Goal: Task Accomplishment & Management: Use online tool/utility

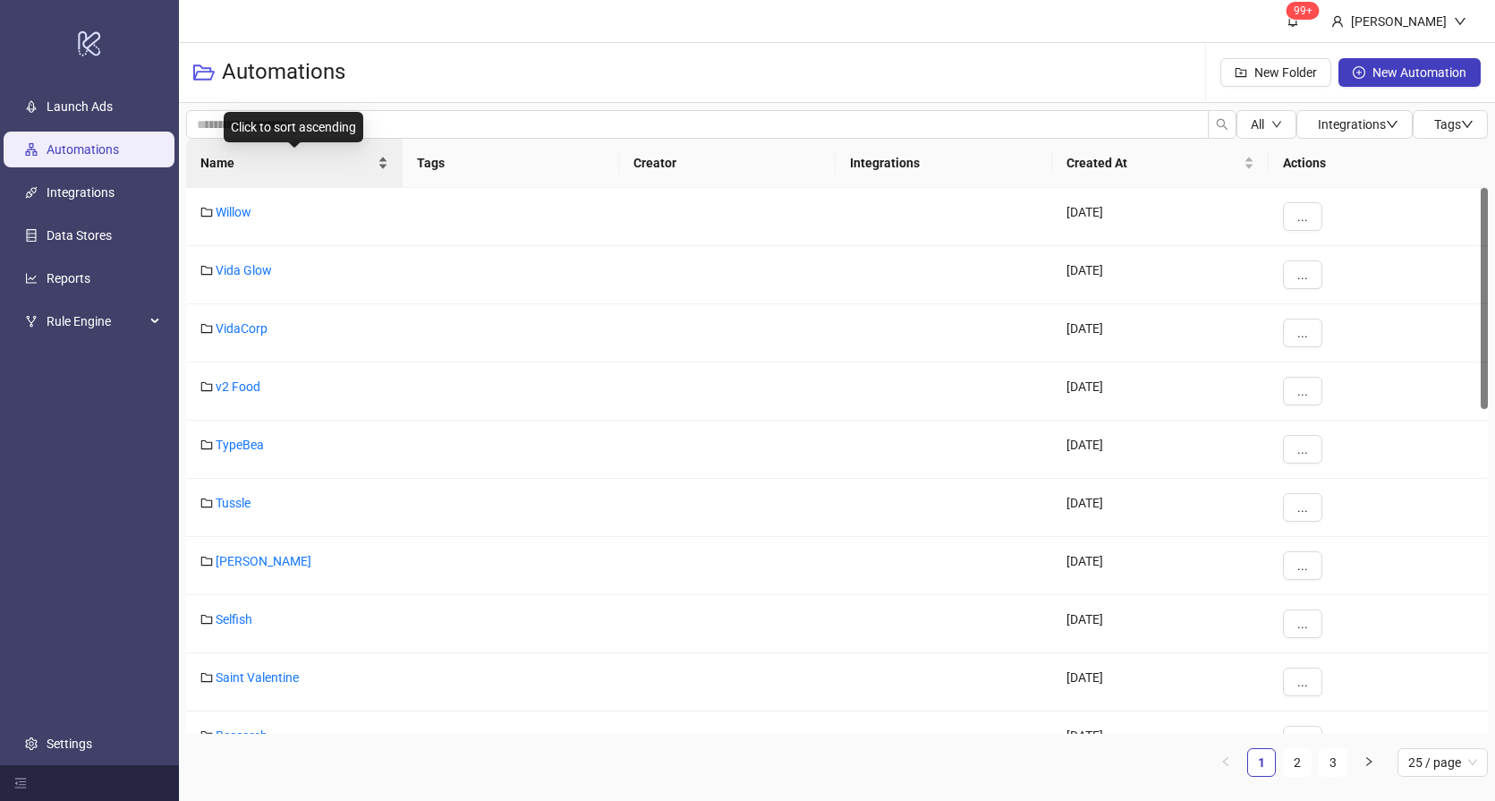
click at [263, 159] on span "Name" at bounding box center [287, 163] width 174 height 20
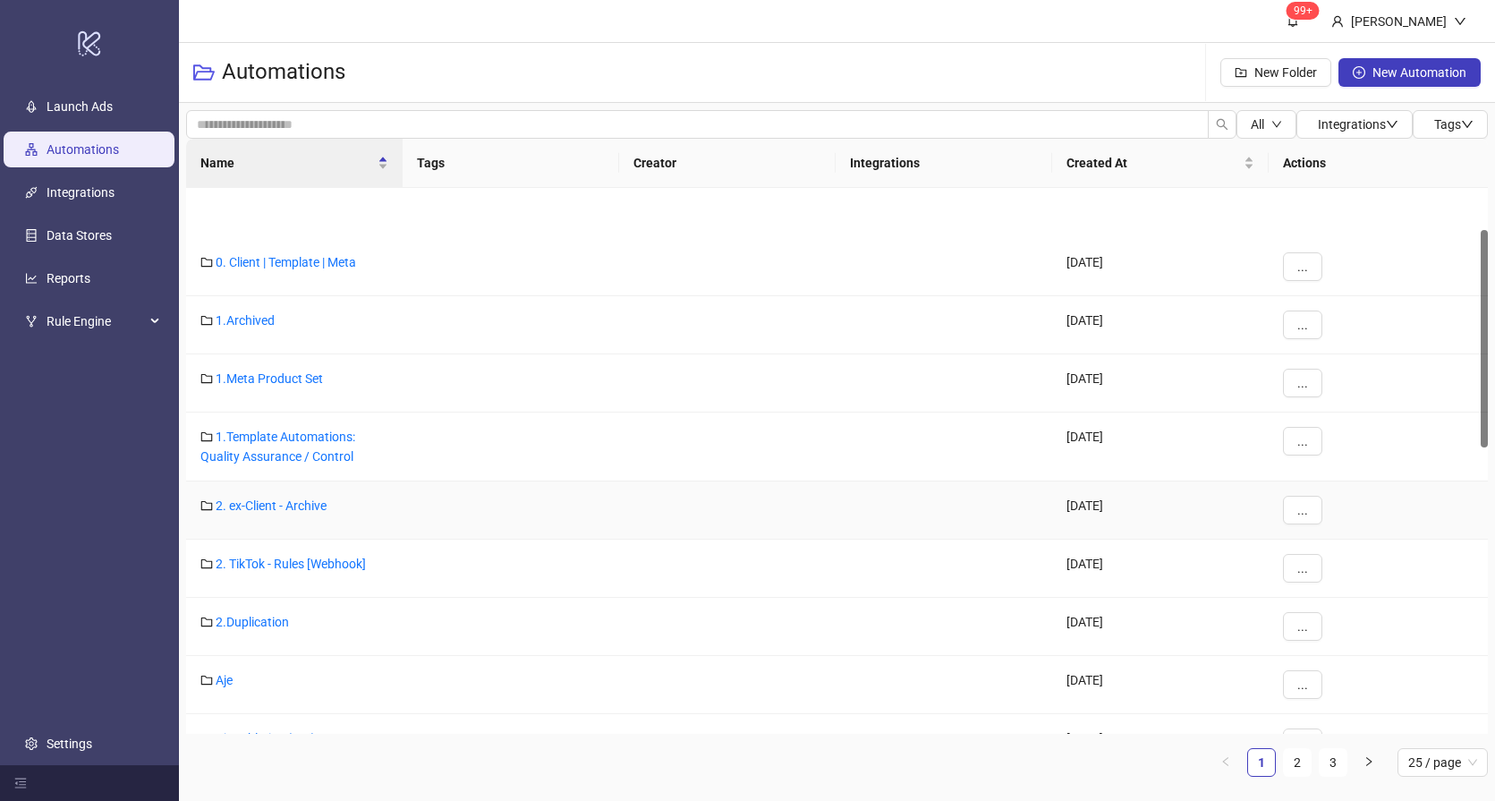
scroll to position [106, 0]
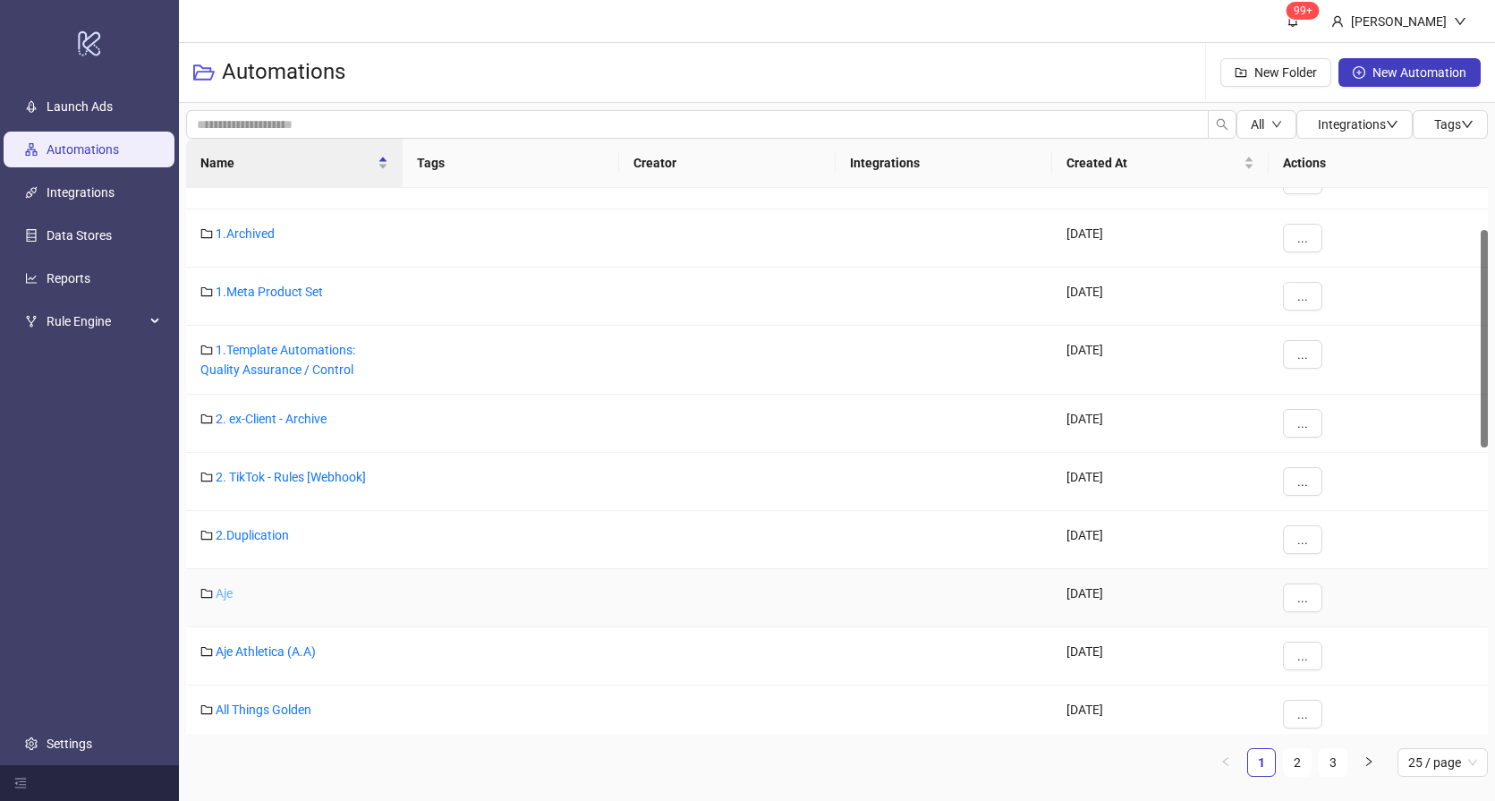
click at [225, 598] on link "Aje" at bounding box center [224, 593] width 17 height 14
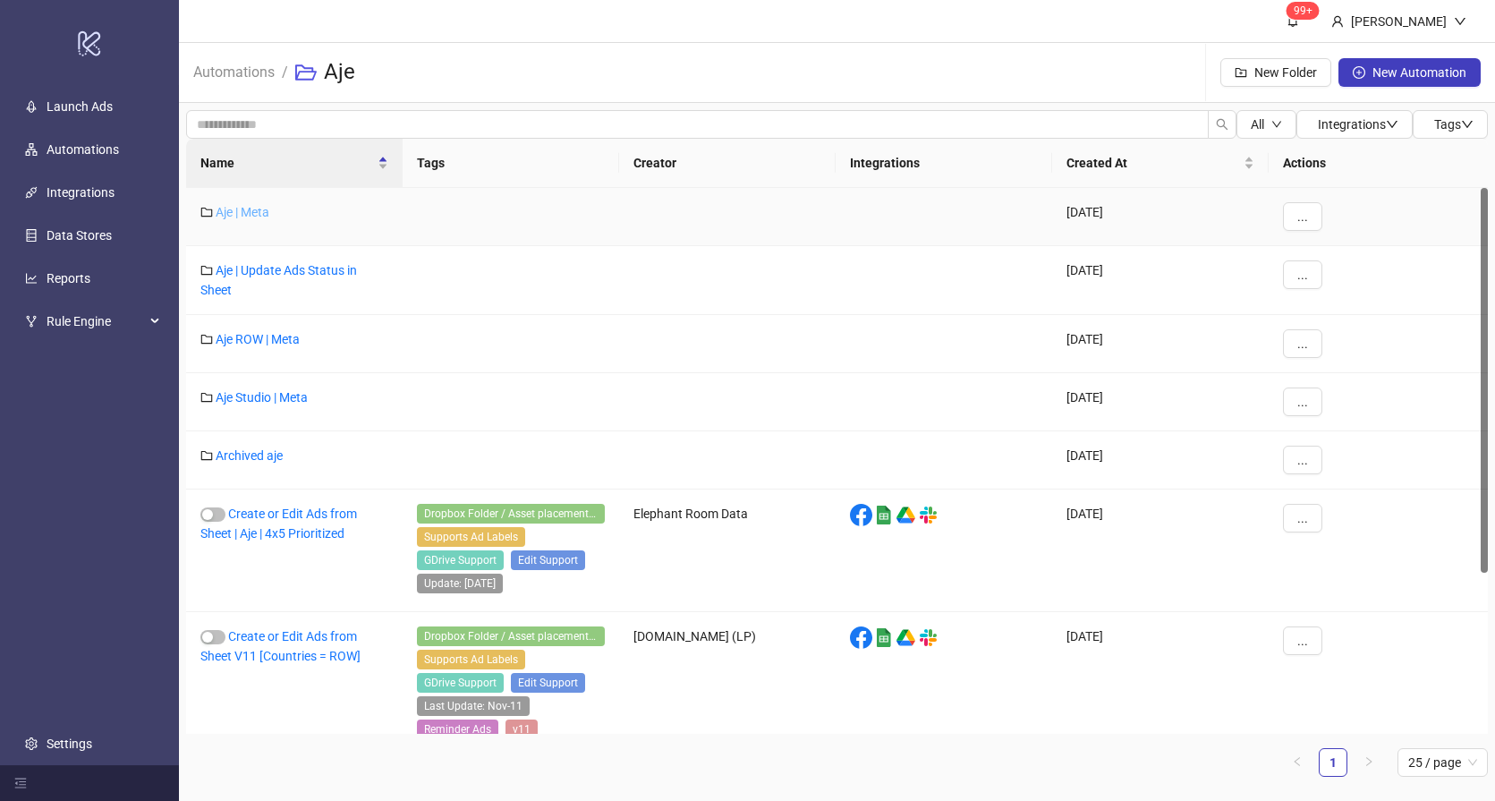
click at [257, 211] on link "Aje | Meta" at bounding box center [243, 212] width 54 height 14
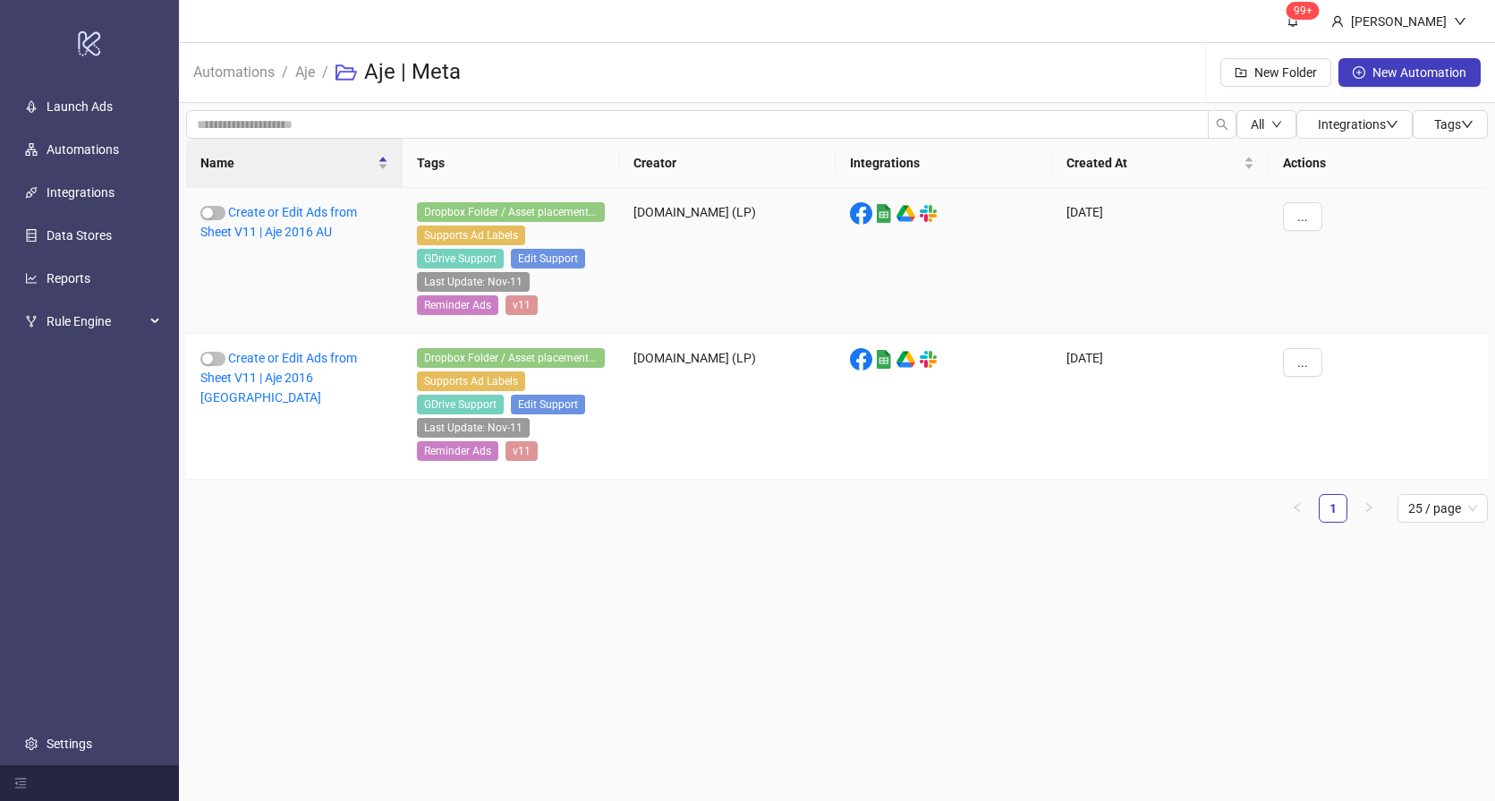
click at [257, 211] on link "Create or Edit Ads from Sheet V11 | Aje 2016 AU" at bounding box center [278, 222] width 157 height 34
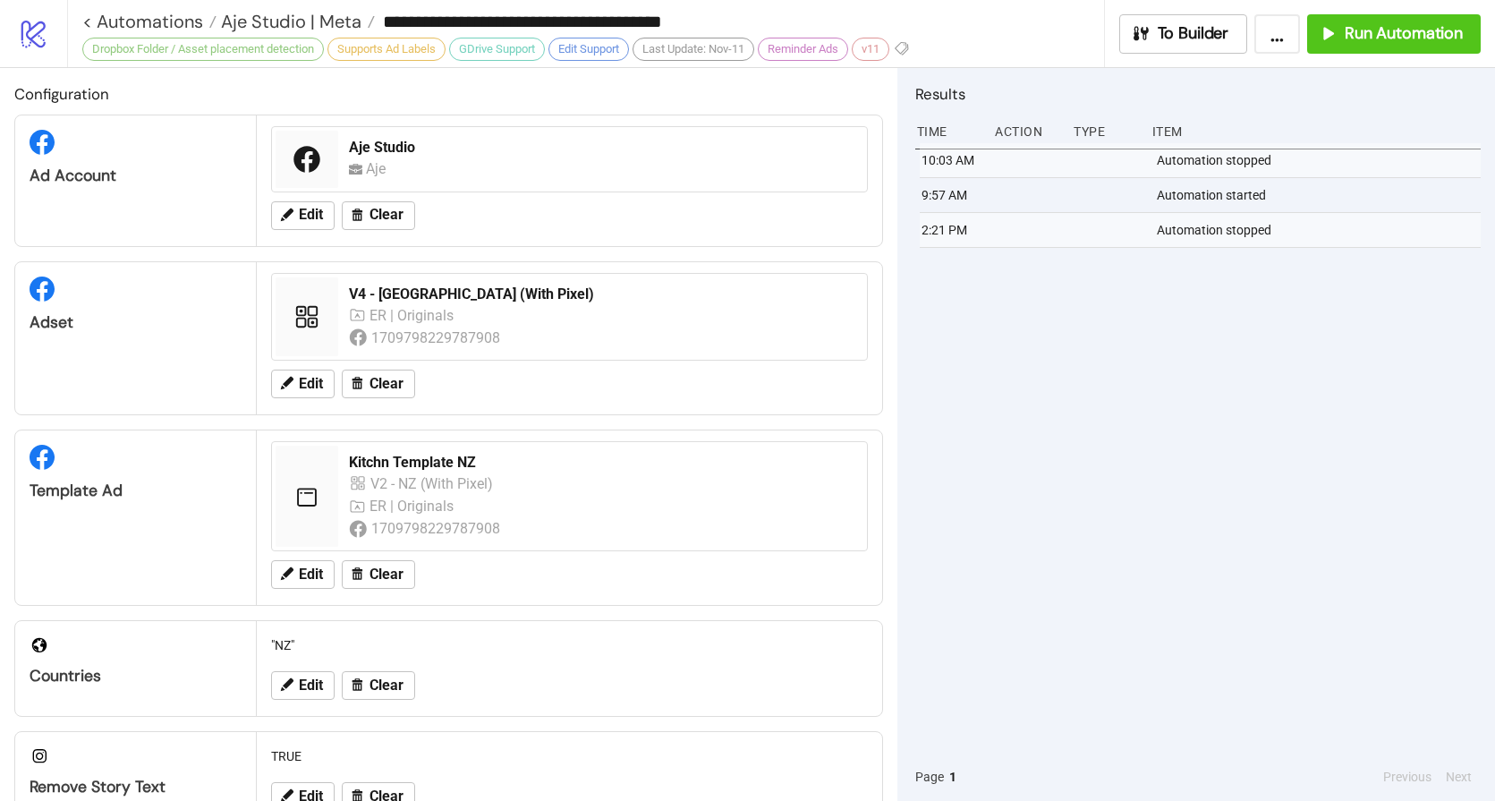
type input "**********"
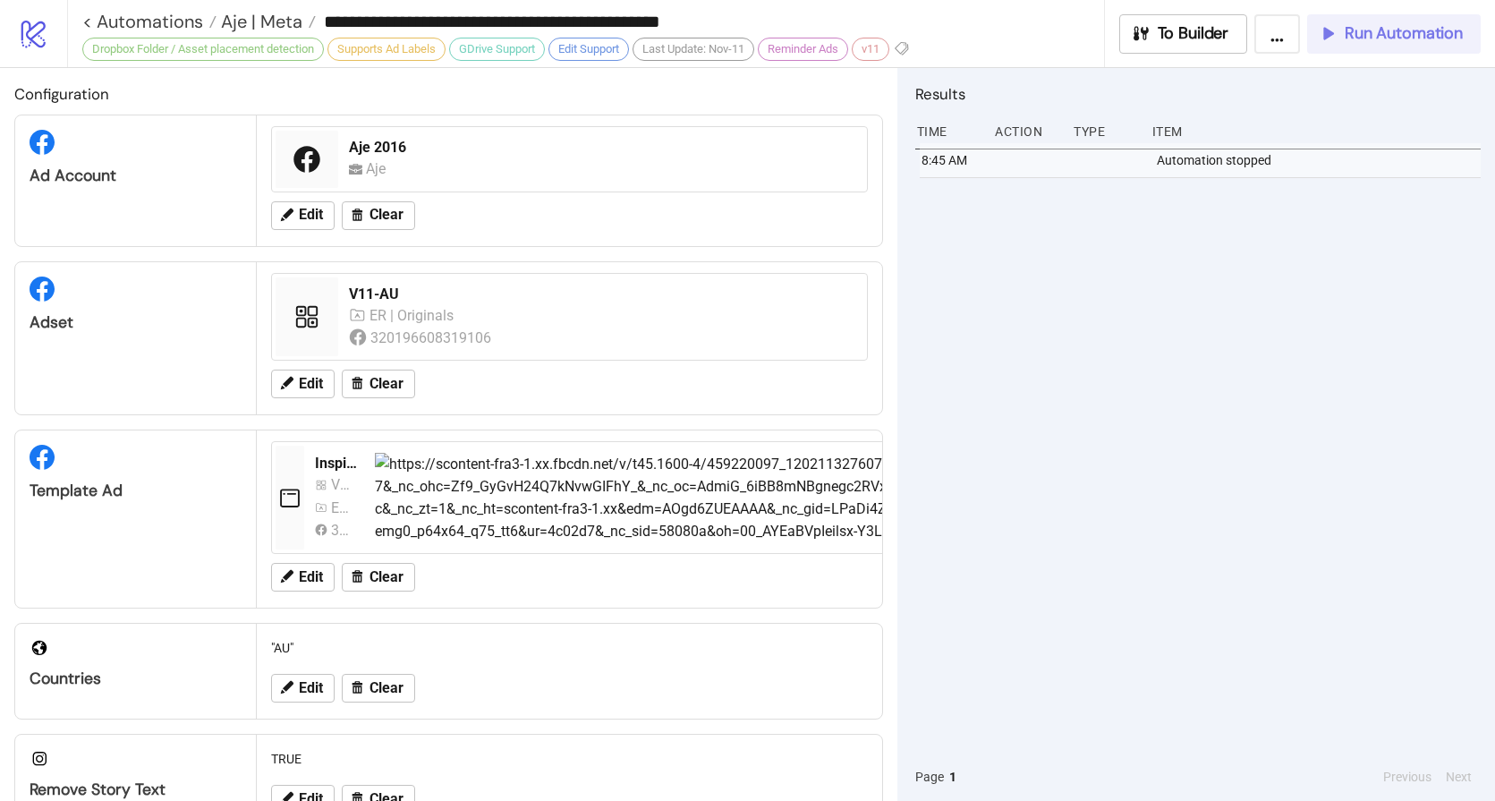
click at [1367, 40] on span "Run Automation" at bounding box center [1404, 33] width 118 height 21
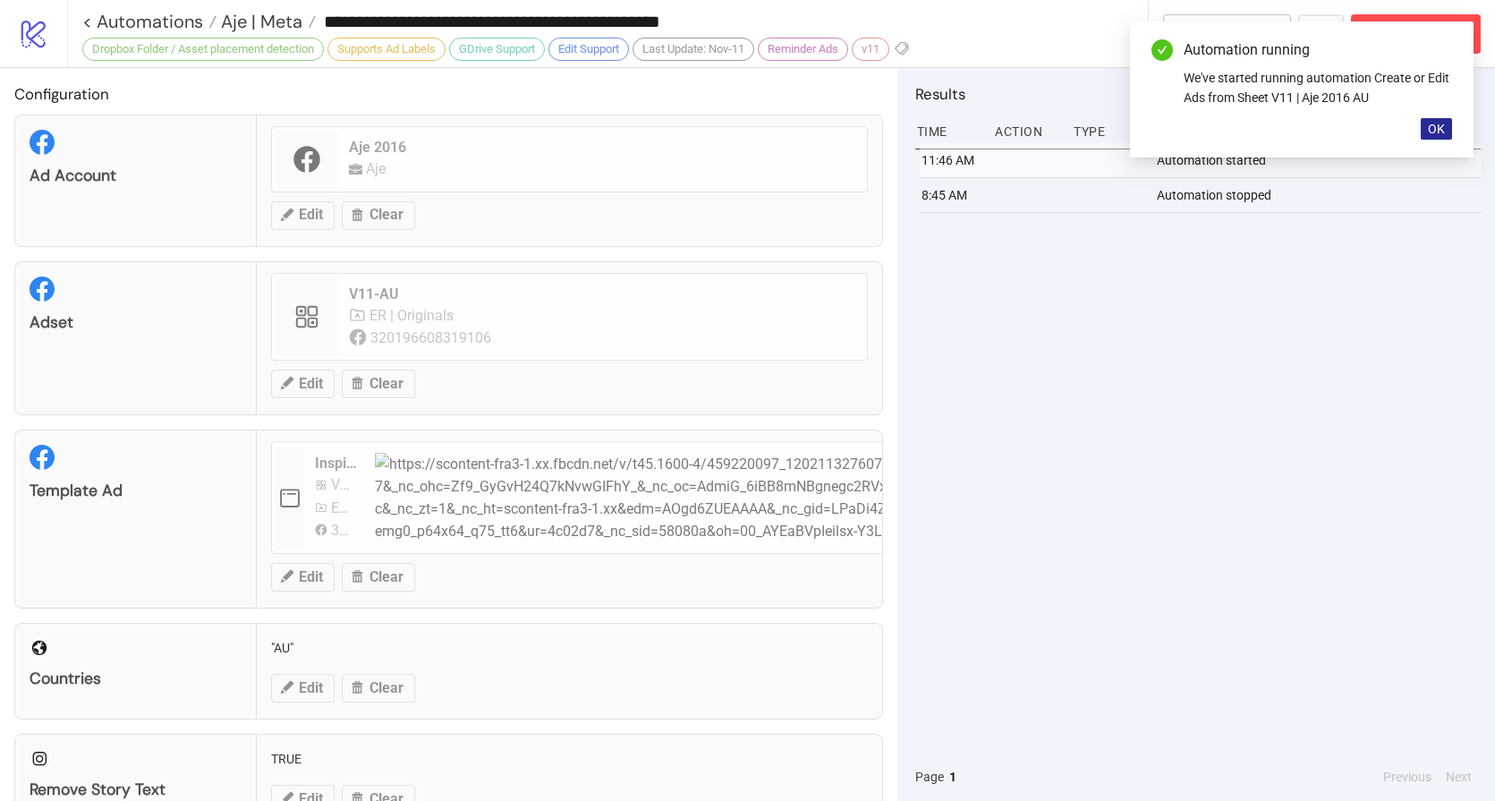
click at [1445, 130] on button "OK" at bounding box center [1436, 128] width 31 height 21
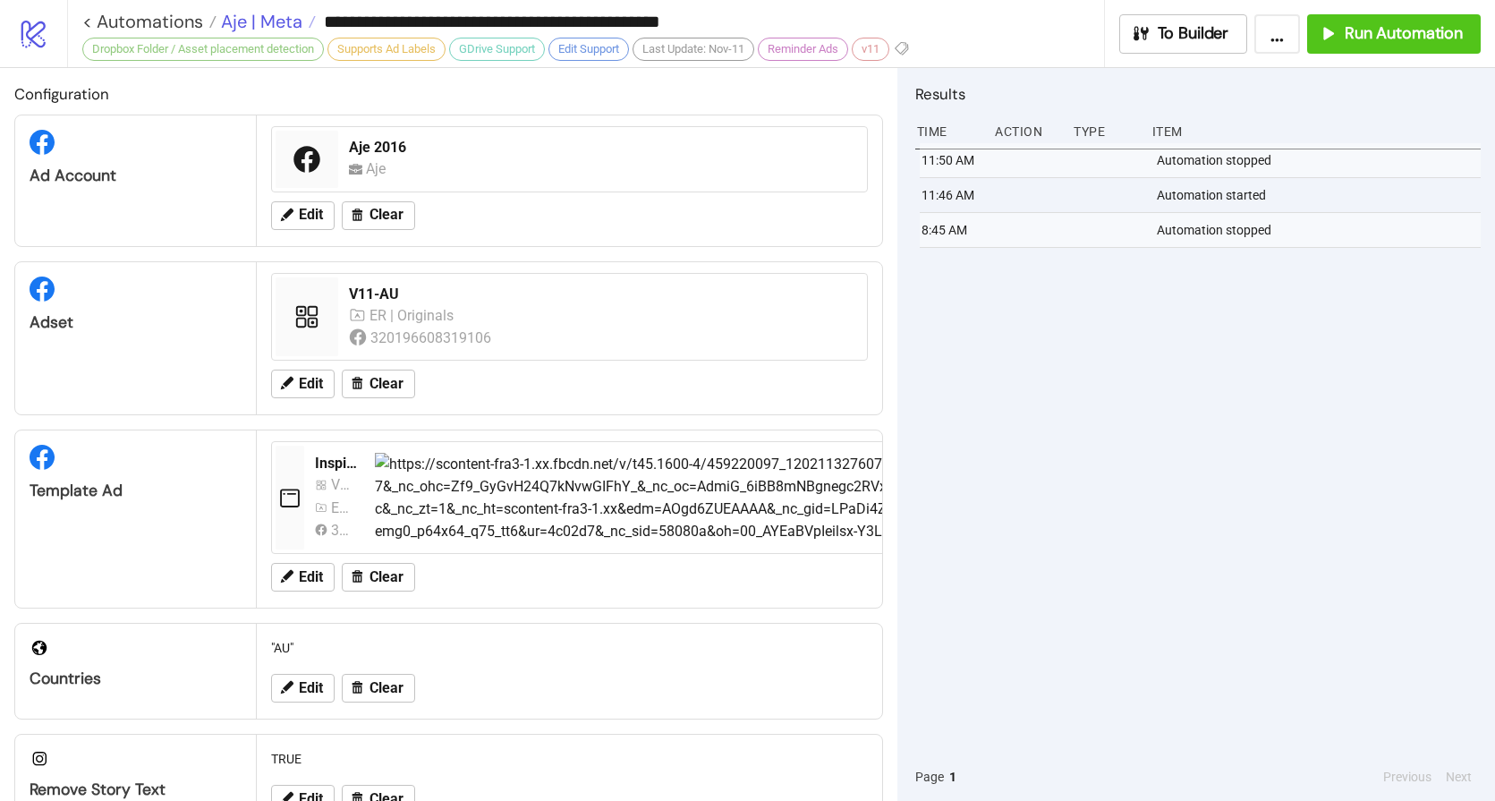
click at [274, 21] on span "Aje | Meta" at bounding box center [260, 21] width 86 height 23
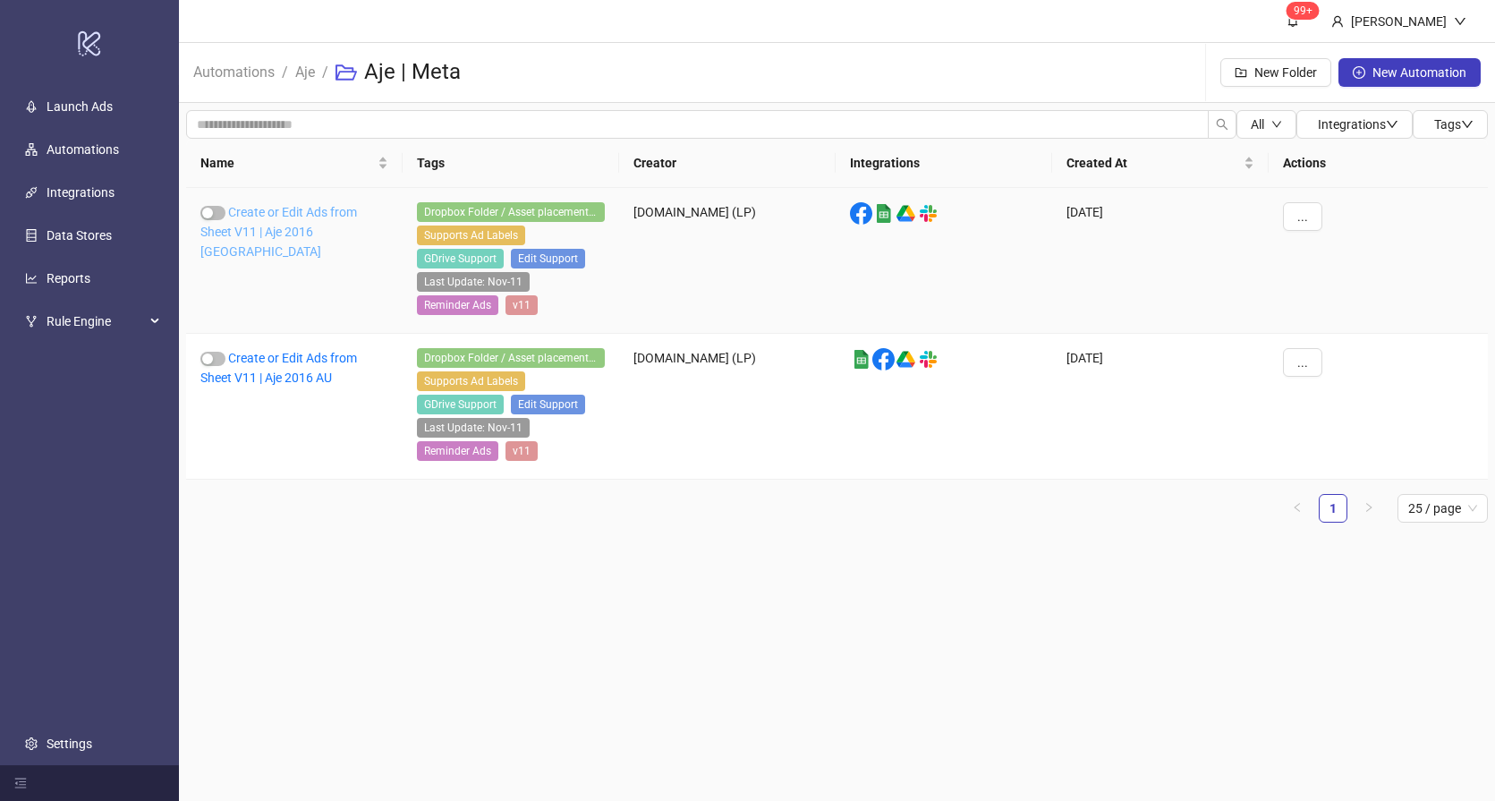
click at [300, 215] on link "Create or Edit Ads from Sheet V11 | Aje 2016 [GEOGRAPHIC_DATA]" at bounding box center [278, 232] width 157 height 54
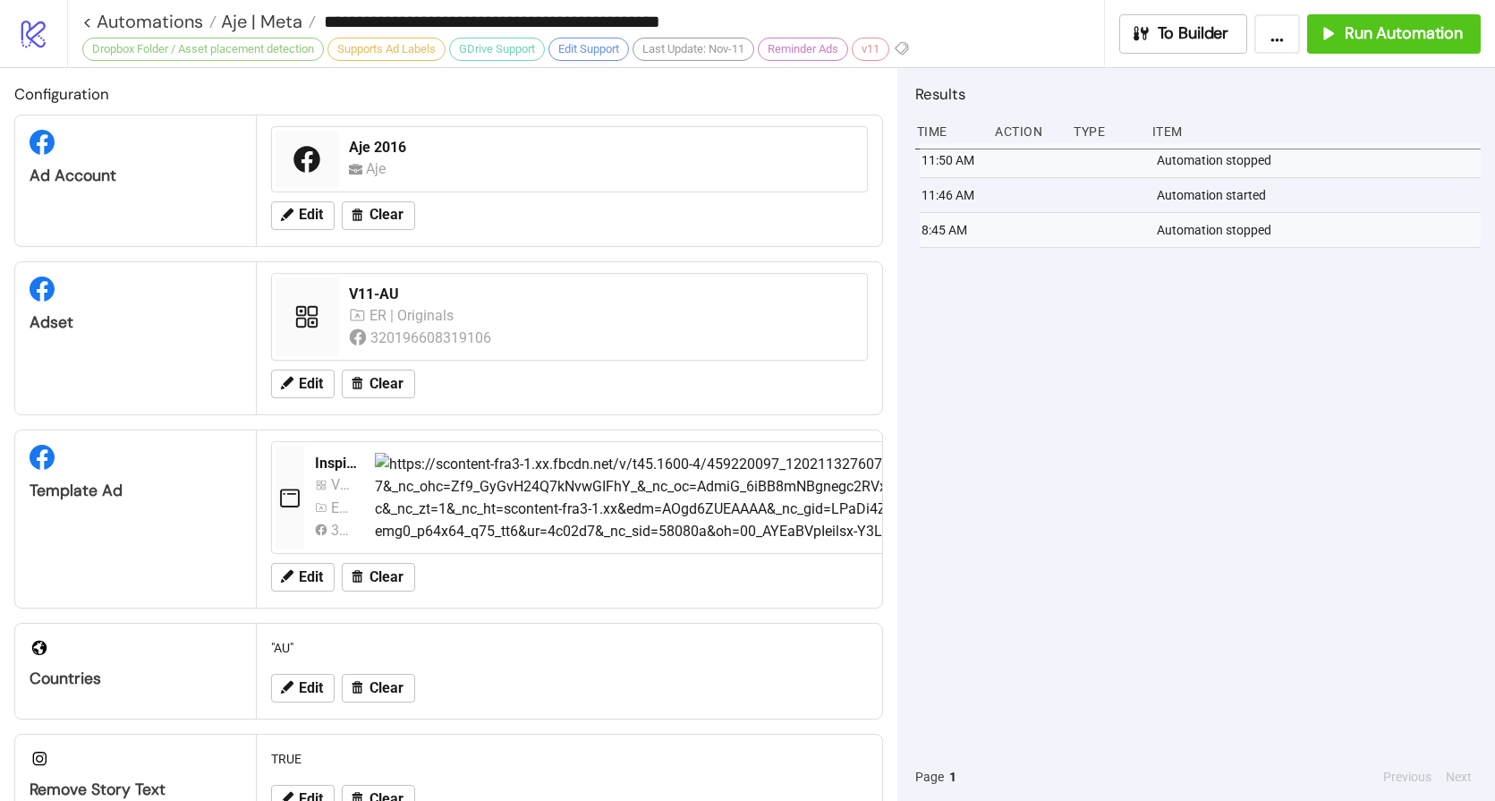
type input "**********"
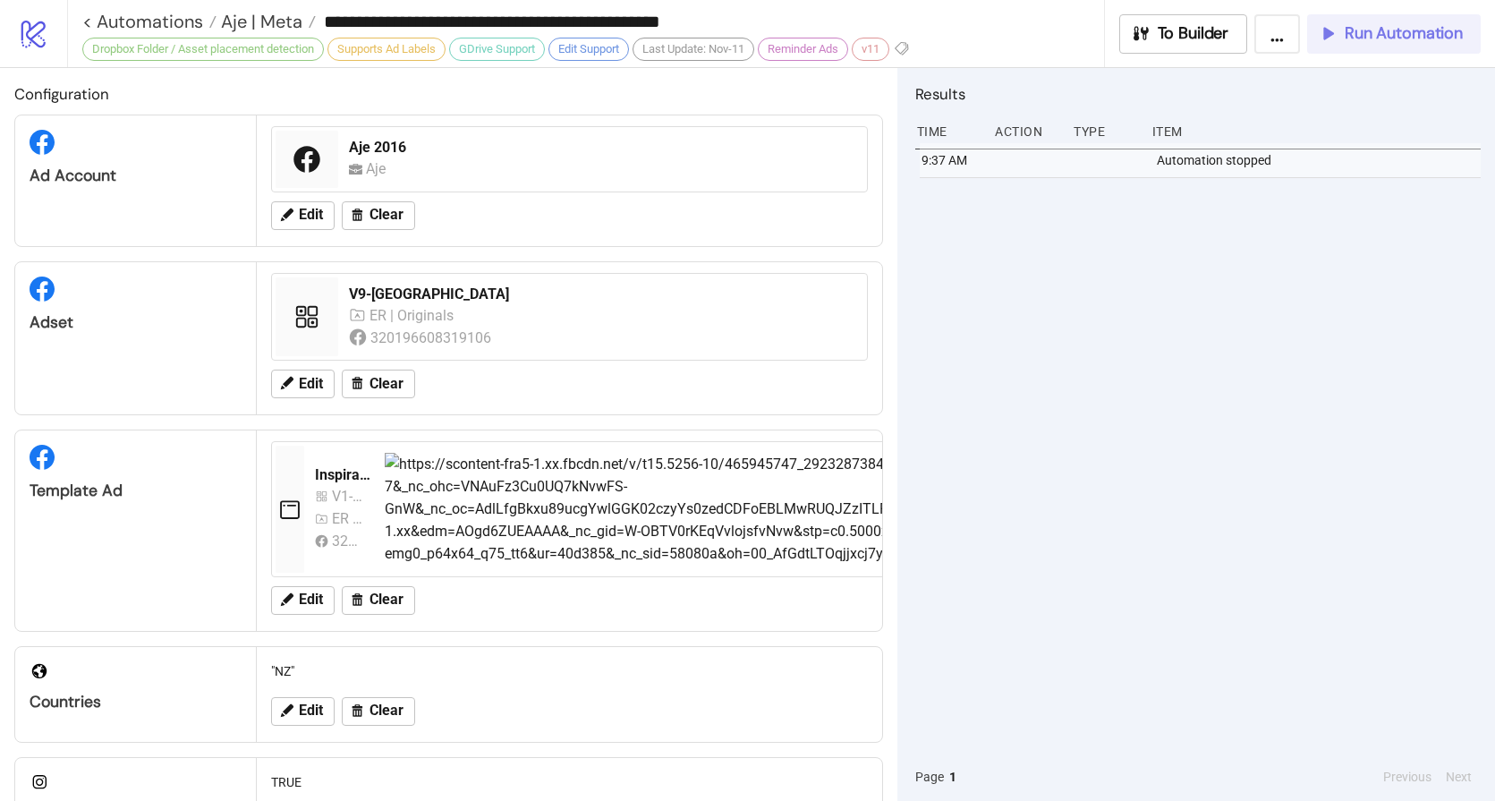
click at [1383, 23] on span "Run Automation" at bounding box center [1404, 33] width 118 height 21
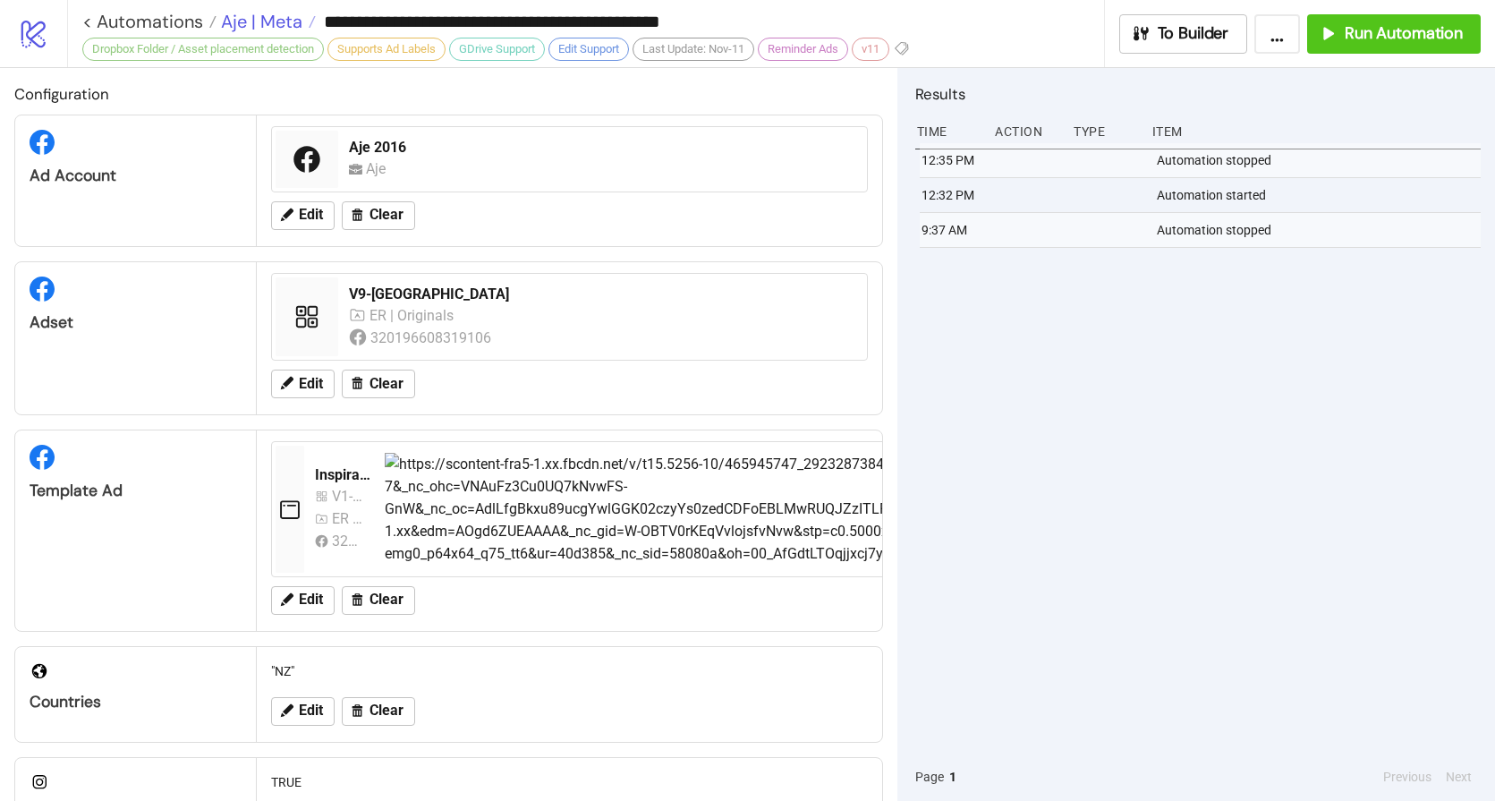
click at [247, 23] on span "Aje | Meta" at bounding box center [260, 21] width 86 height 23
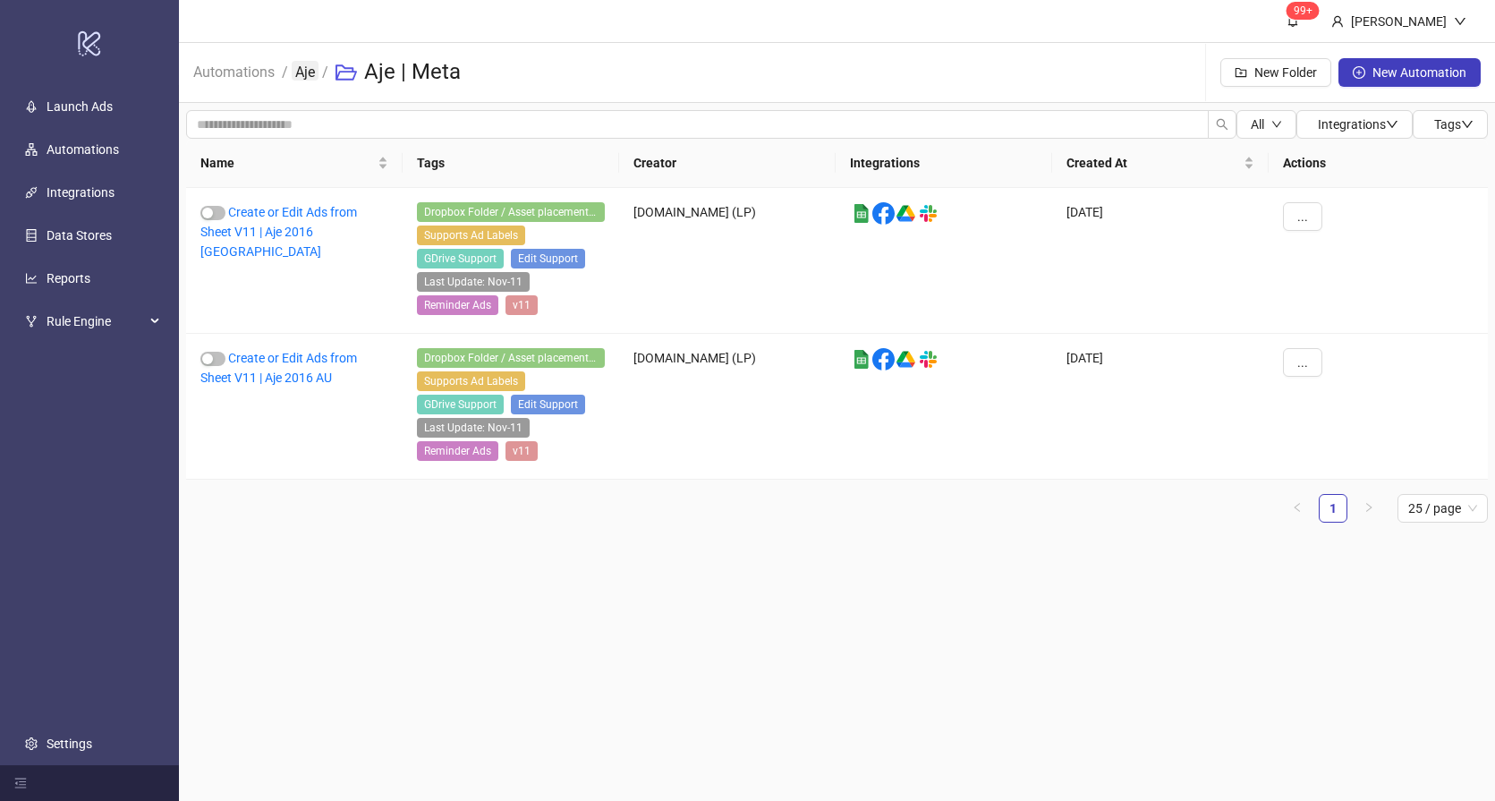
click at [305, 72] on link "Aje" at bounding box center [305, 71] width 27 height 20
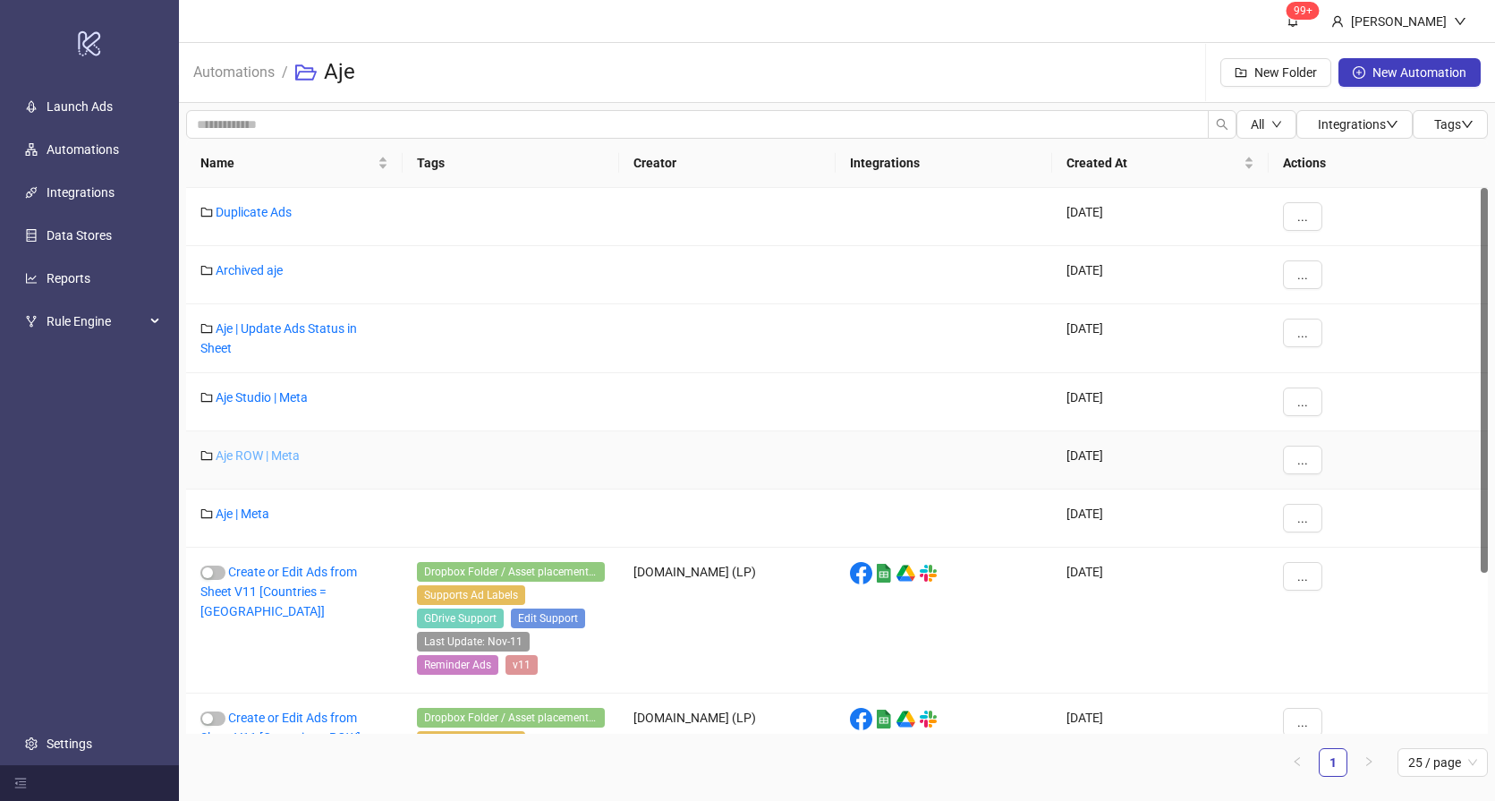
click at [272, 454] on link "Aje ROW | Meta" at bounding box center [258, 455] width 84 height 14
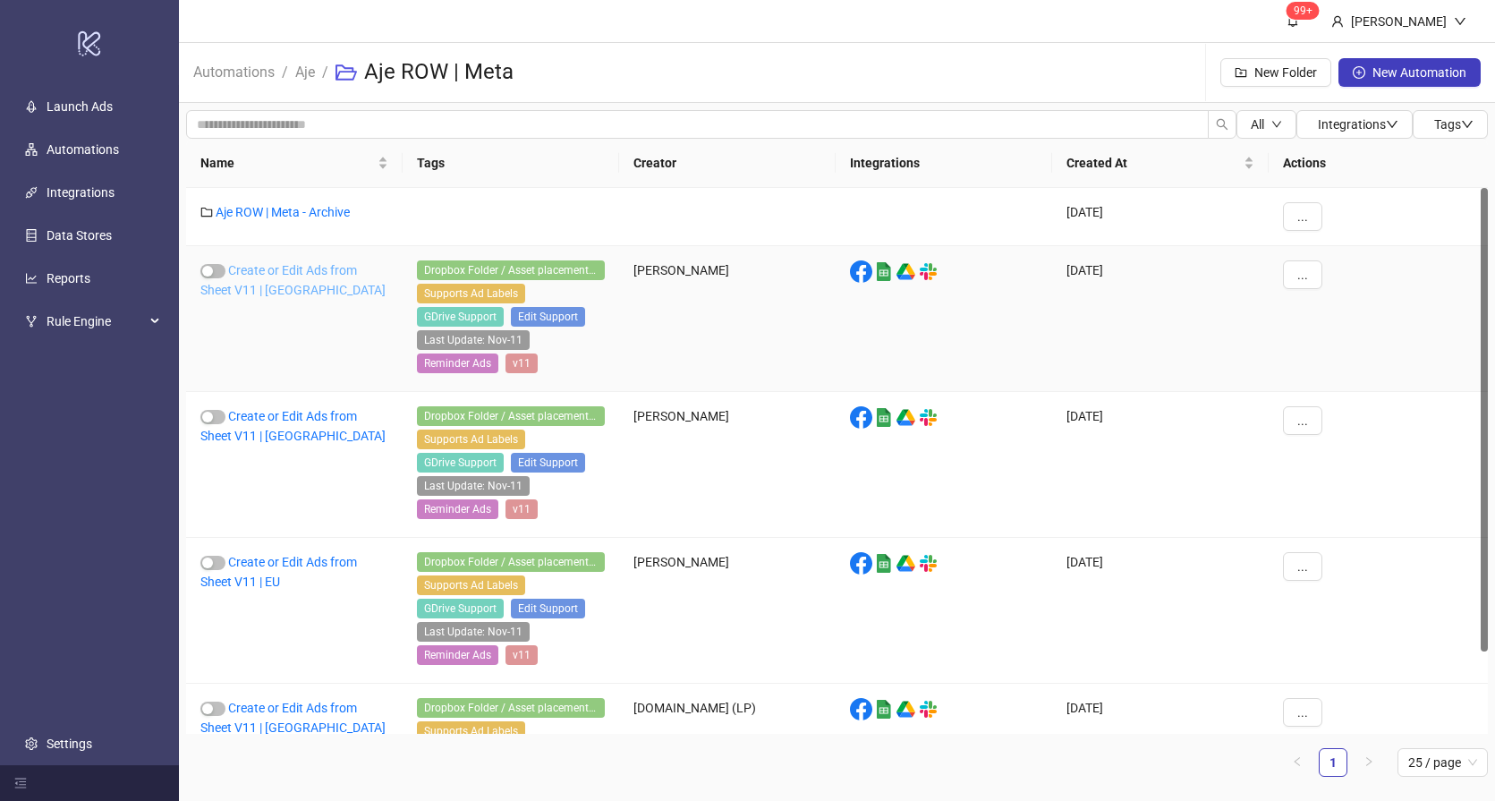
click at [280, 268] on link "Create or Edit Ads from Sheet V11 | [GEOGRAPHIC_DATA]" at bounding box center [292, 280] width 185 height 34
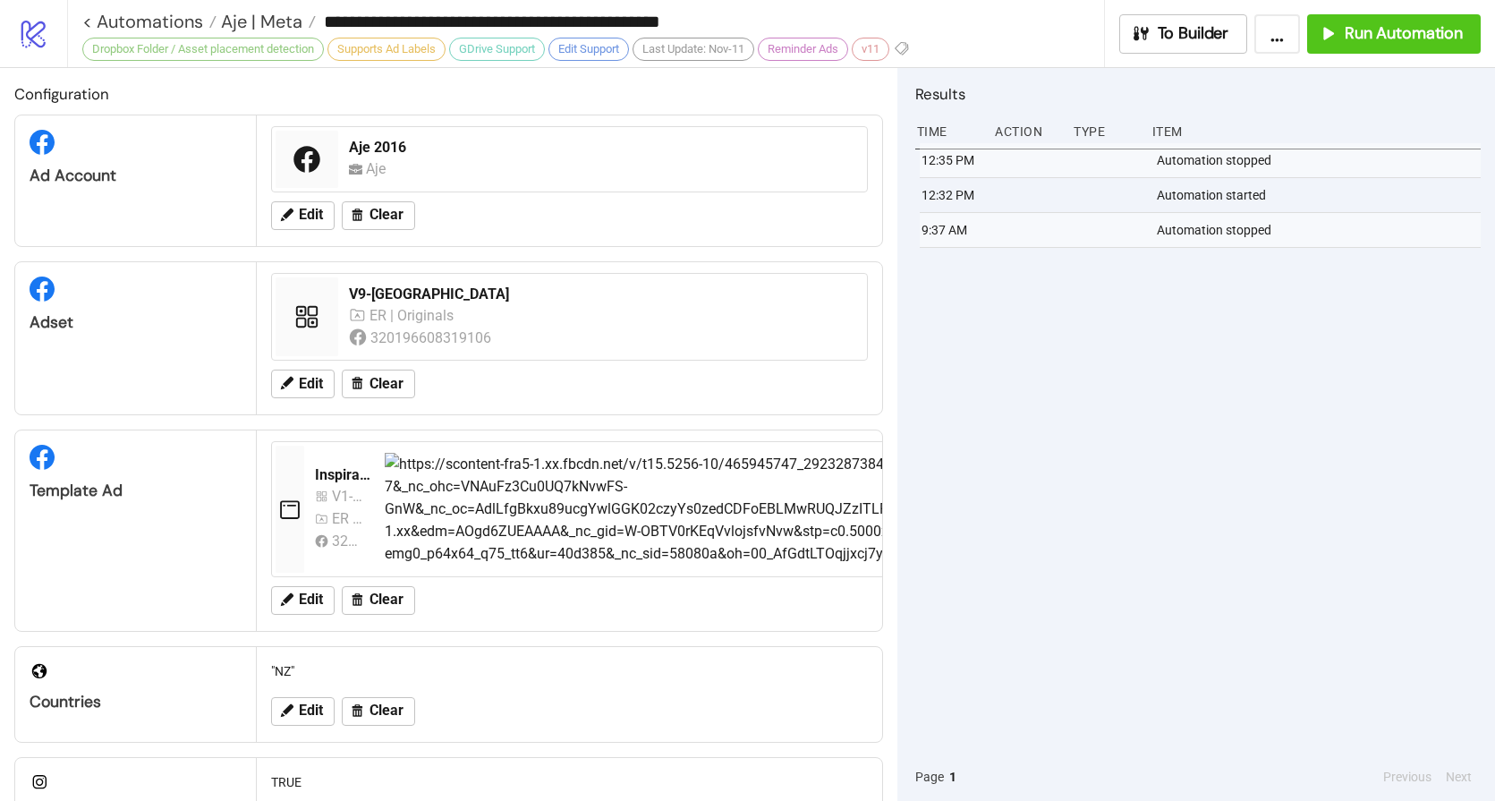
type input "**********"
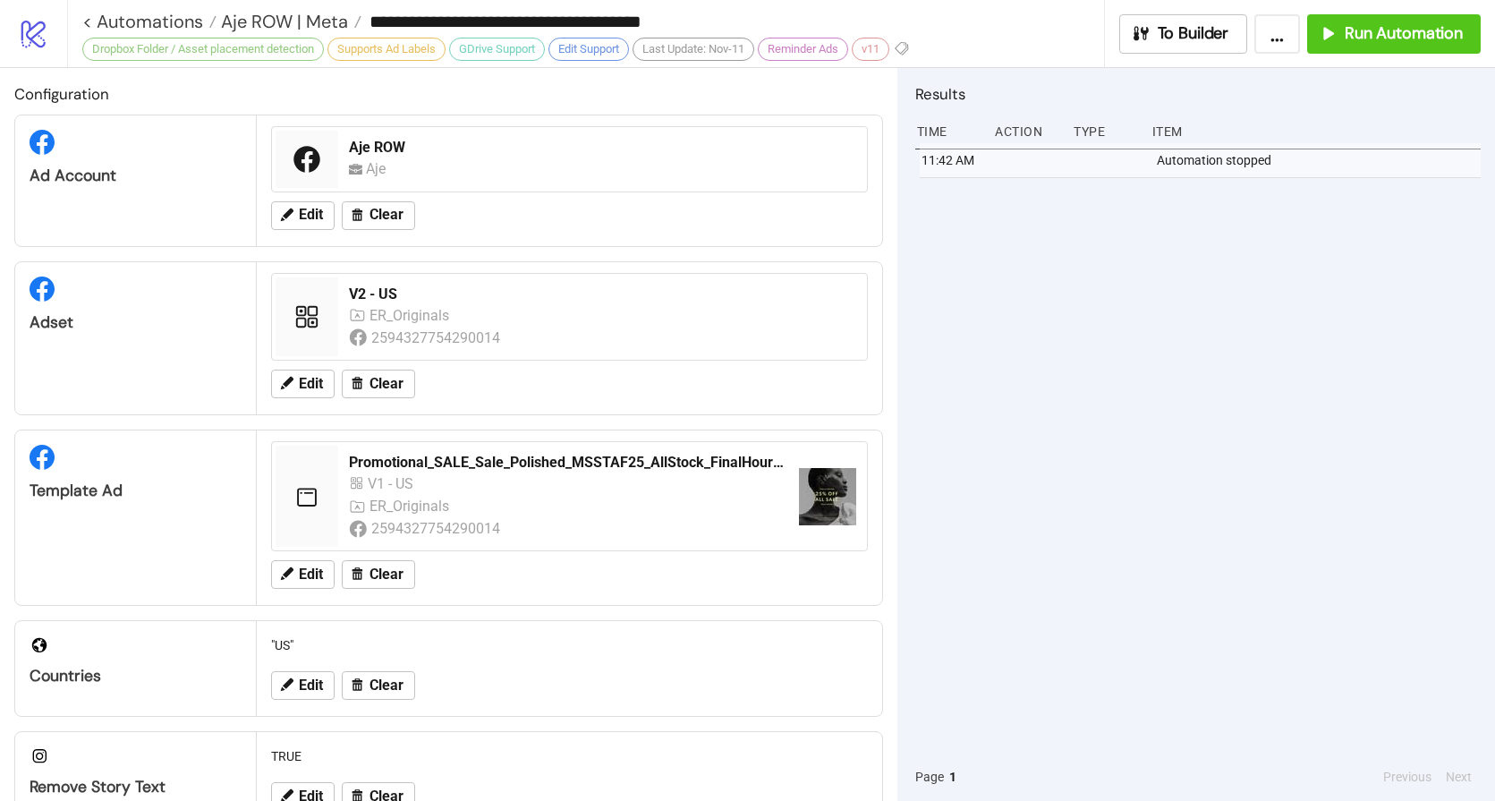
click at [1098, 280] on div "11:42 AM Automation stopped" at bounding box center [1197, 447] width 565 height 609
click at [1393, 32] on span "Run Automation" at bounding box center [1404, 33] width 118 height 21
click at [300, 16] on span "Aje ROW | Meta" at bounding box center [283, 21] width 132 height 23
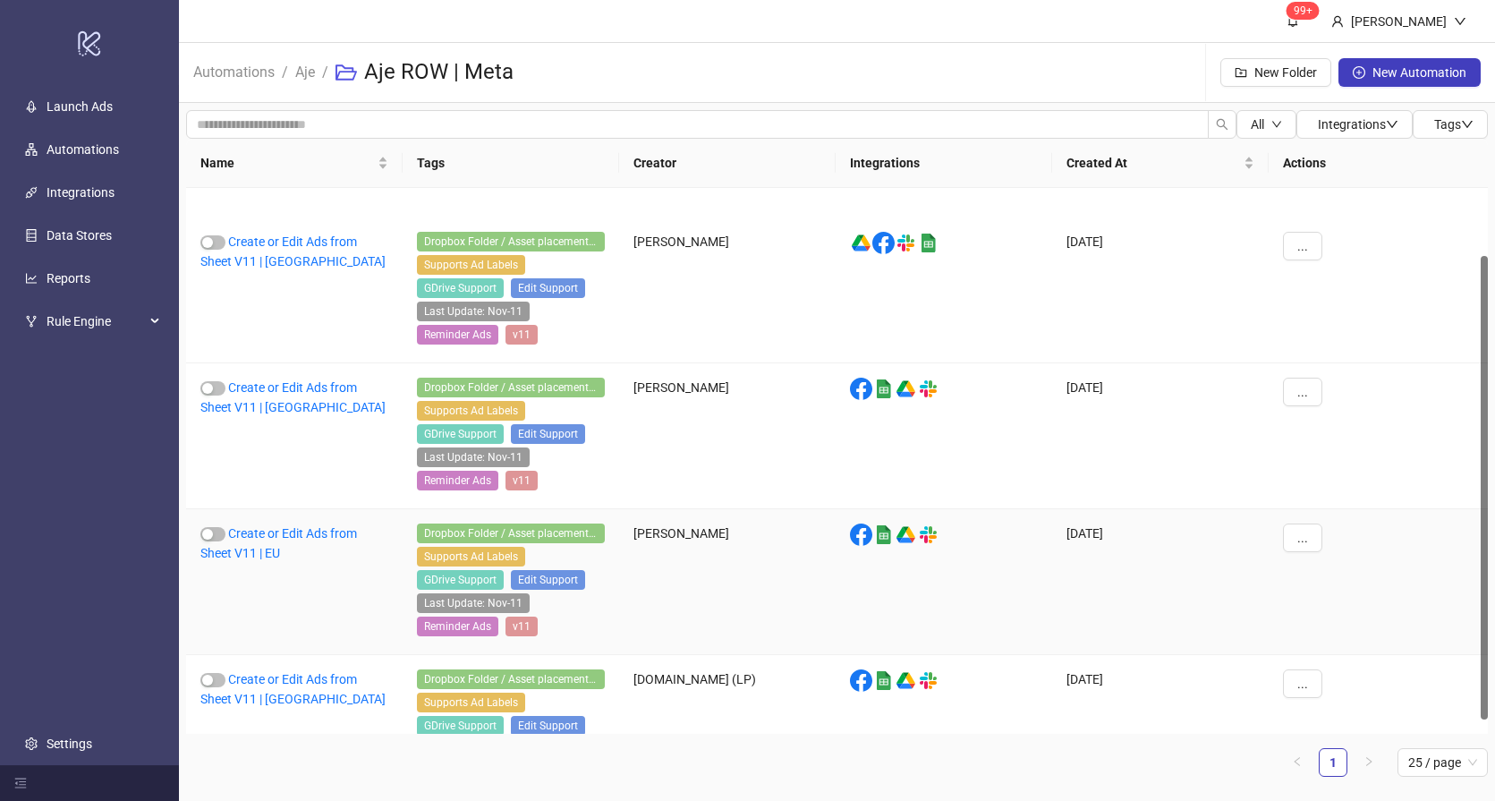
scroll to position [79, 0]
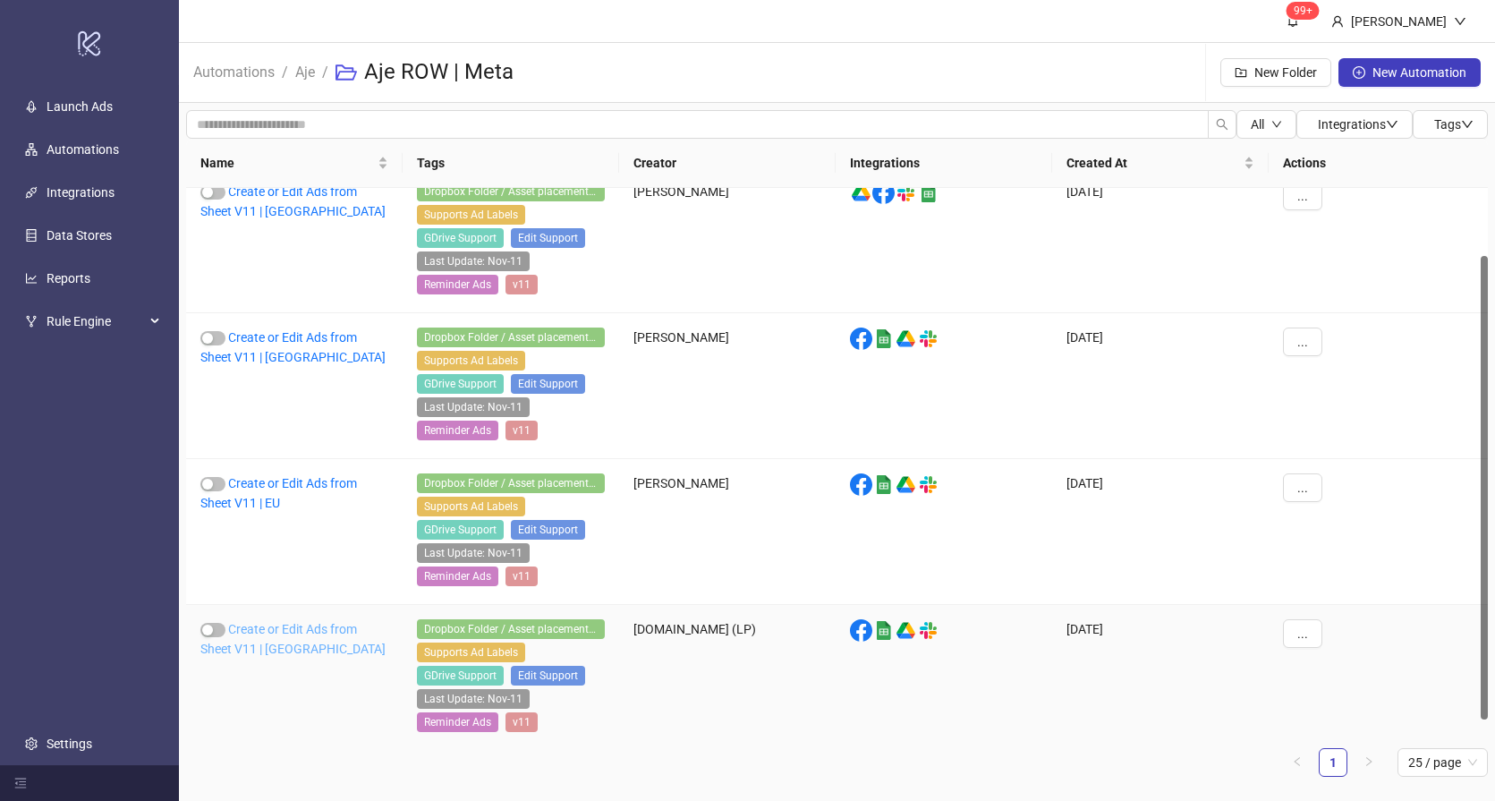
click at [280, 627] on link "Create or Edit Ads from Sheet V11 | [GEOGRAPHIC_DATA]" at bounding box center [292, 639] width 185 height 34
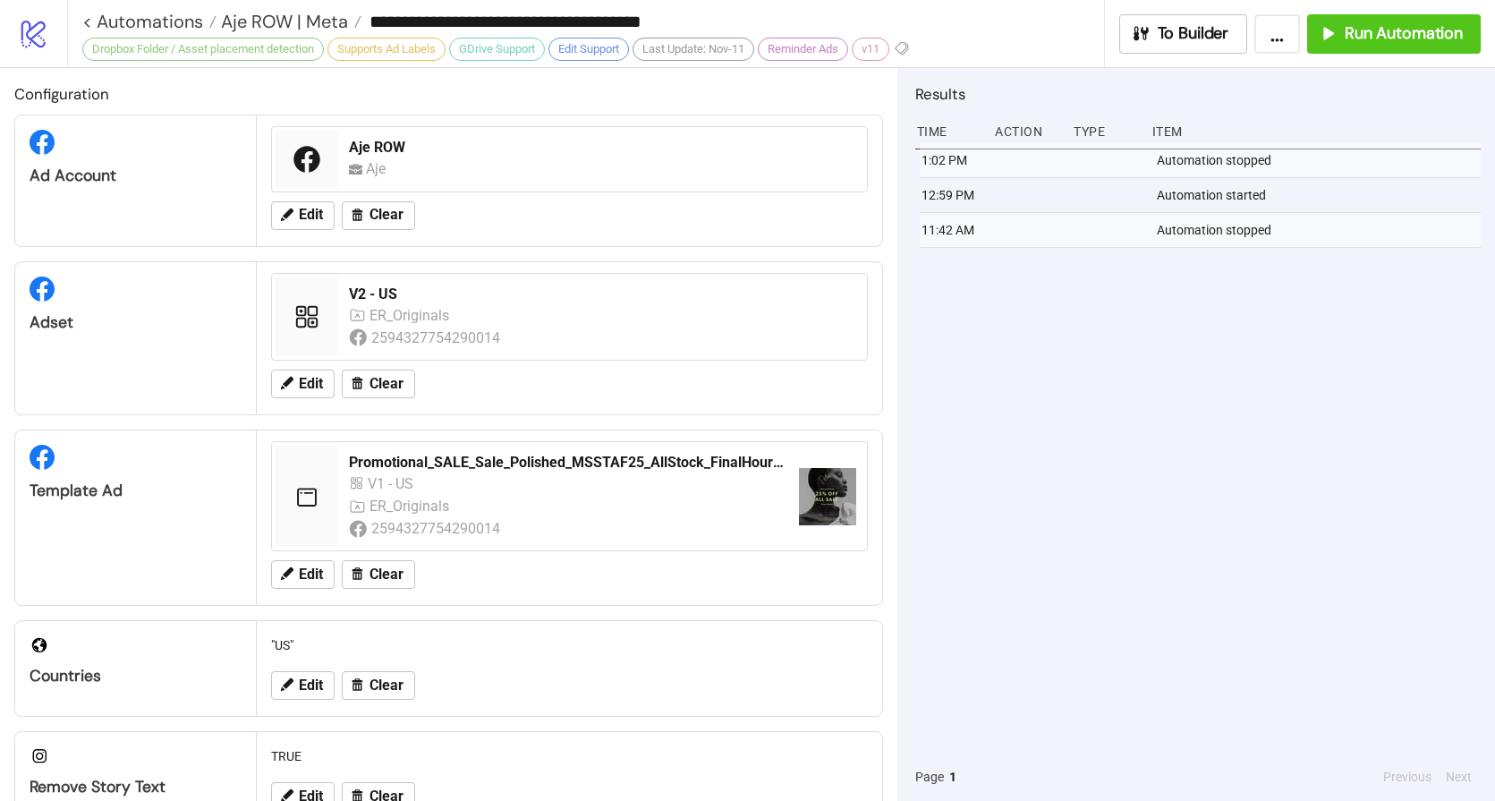
type input "**********"
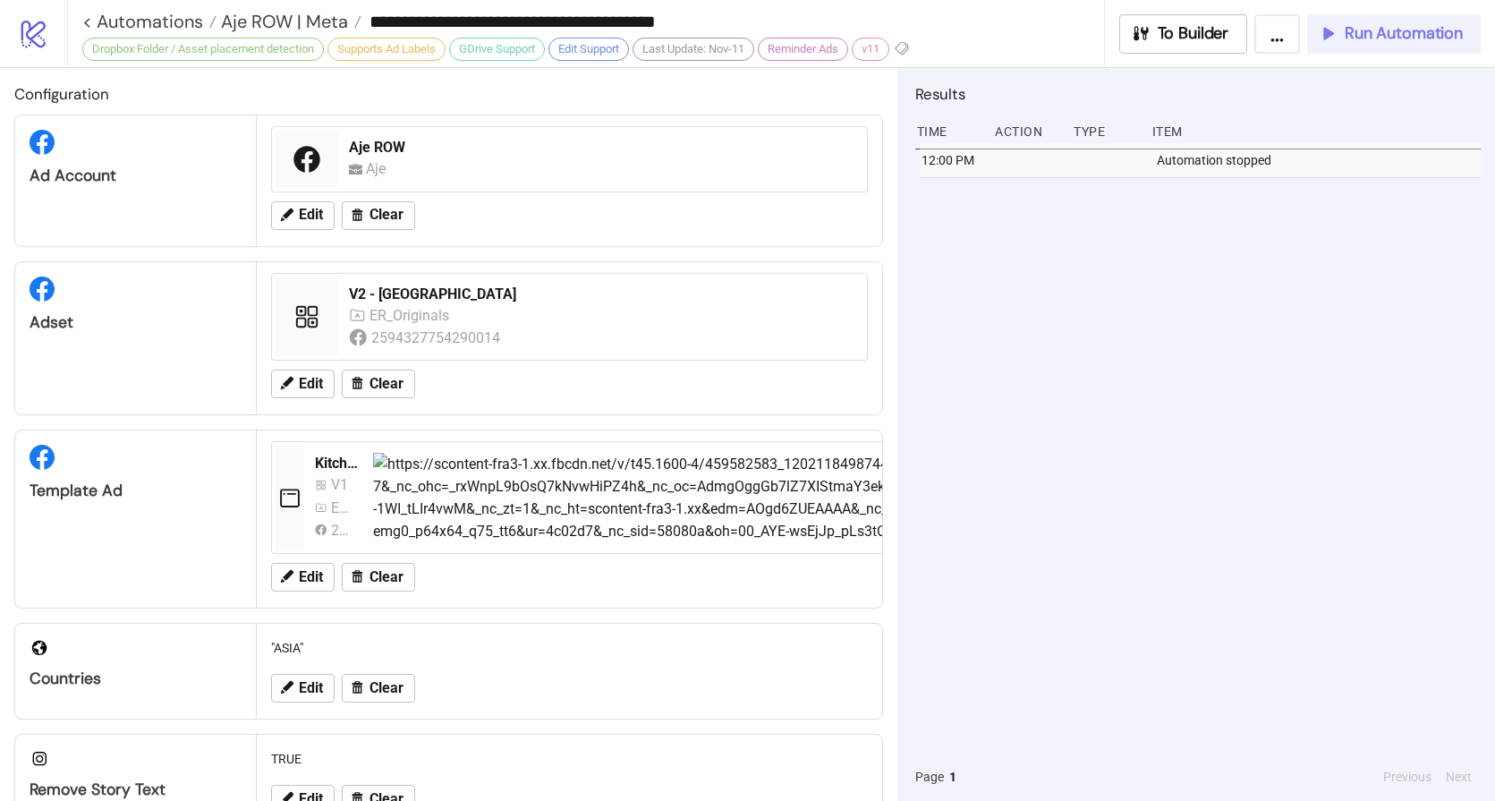
click at [1391, 45] on button "Run Automation" at bounding box center [1394, 33] width 174 height 39
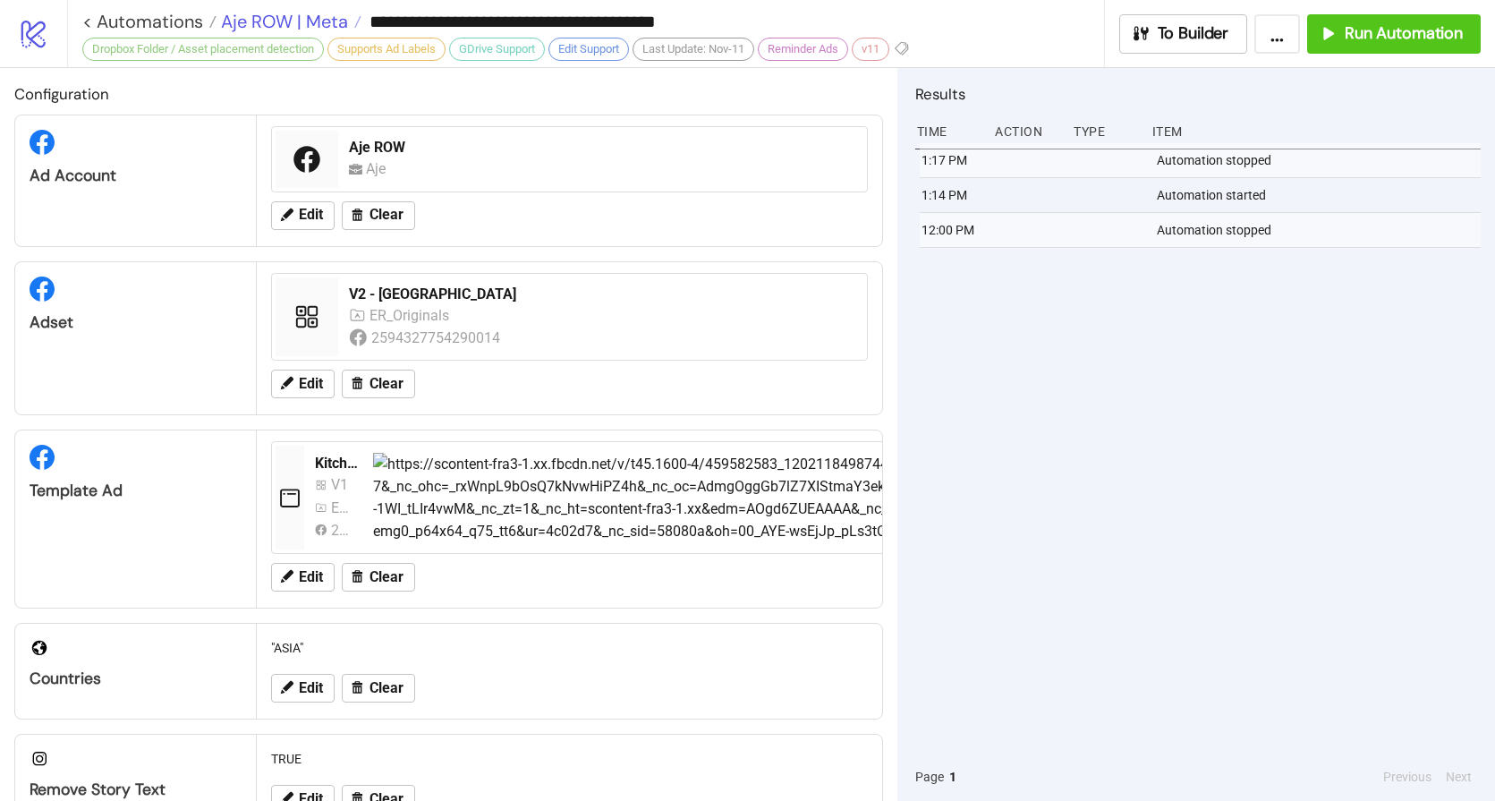
click at [307, 21] on span "Aje ROW | Meta" at bounding box center [283, 21] width 132 height 23
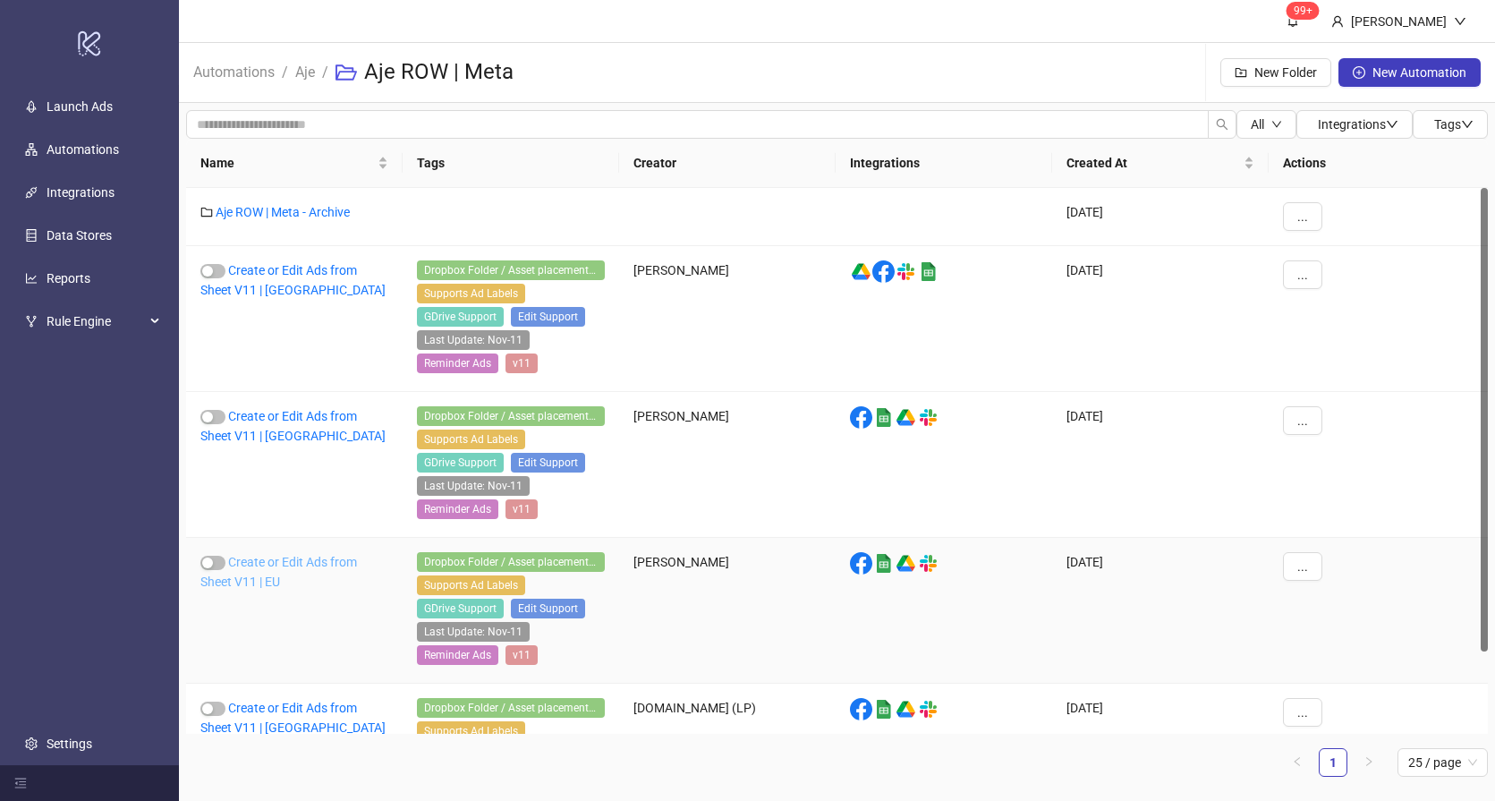
click at [250, 580] on link "Create or Edit Ads from Sheet V11 | EU" at bounding box center [278, 572] width 157 height 34
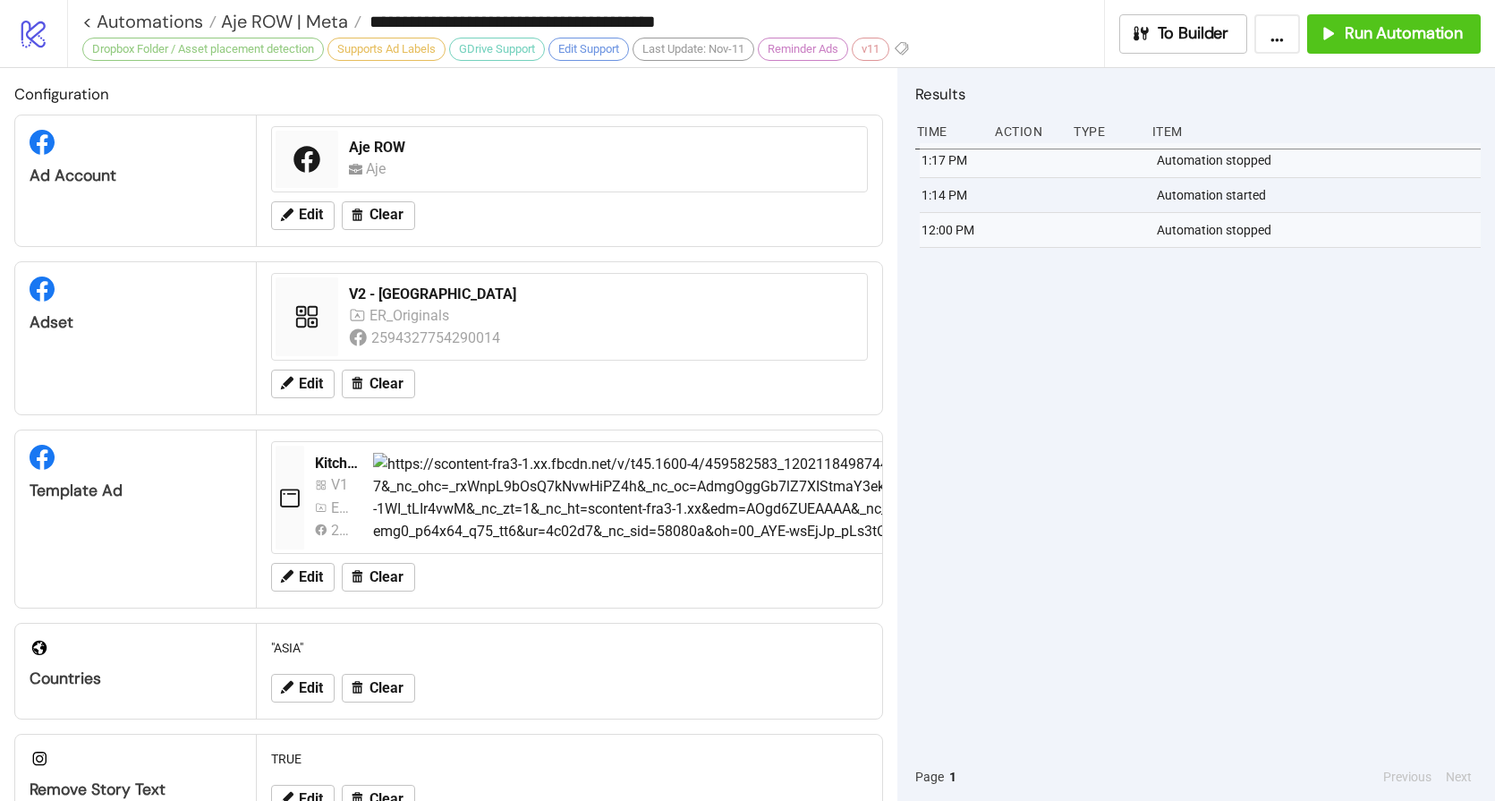
type input "**********"
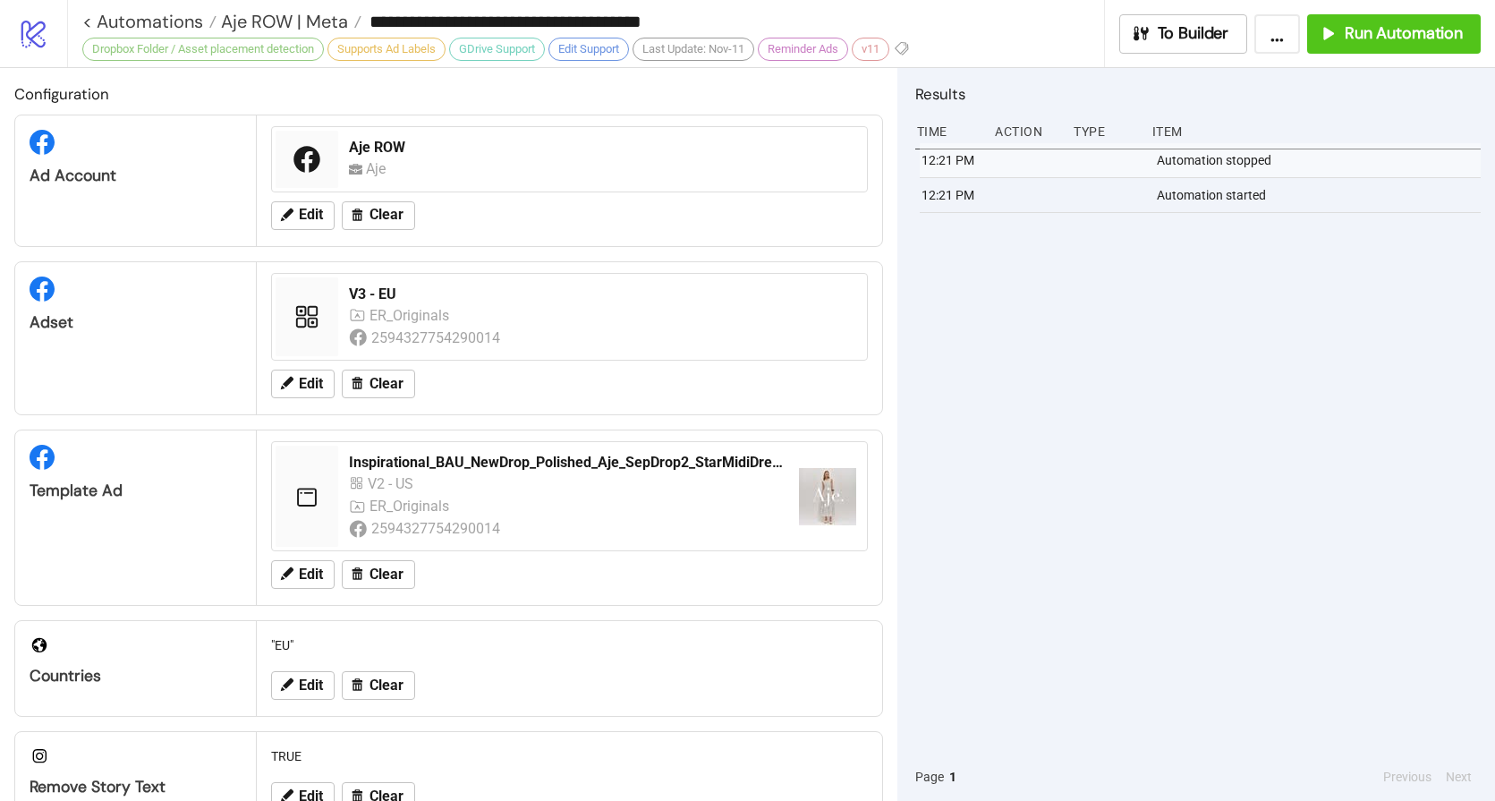
click at [1219, 344] on div "12:21 PM Automation stopped 12:21 PM Automation started" at bounding box center [1197, 447] width 565 height 609
click at [1405, 38] on span "Run Automation" at bounding box center [1404, 33] width 118 height 21
click at [291, 18] on span "Aje ROW | Meta" at bounding box center [283, 21] width 132 height 23
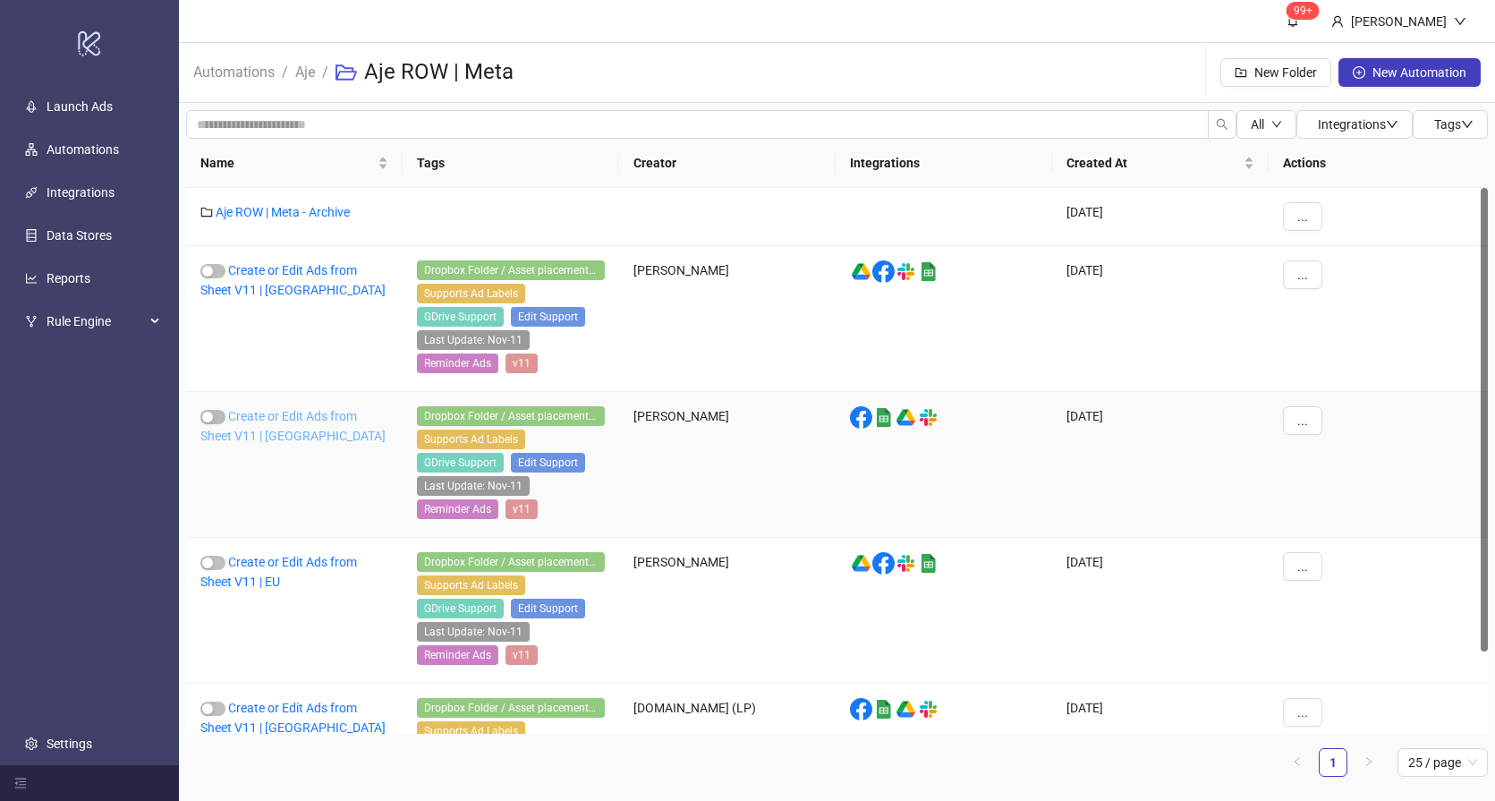
click at [262, 419] on link "Create or Edit Ads from Sheet V11 | [GEOGRAPHIC_DATA]" at bounding box center [292, 426] width 185 height 34
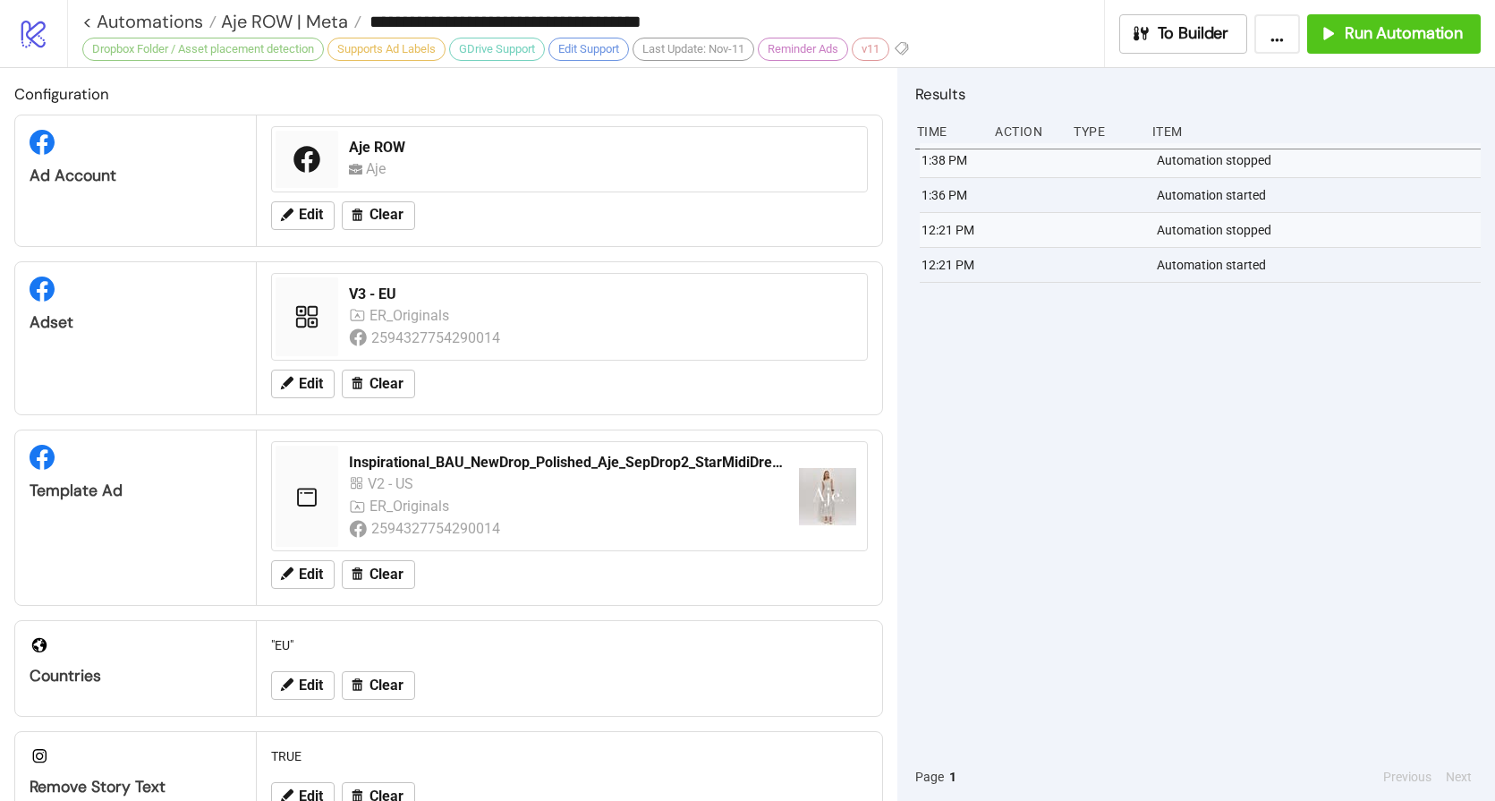
type input "**********"
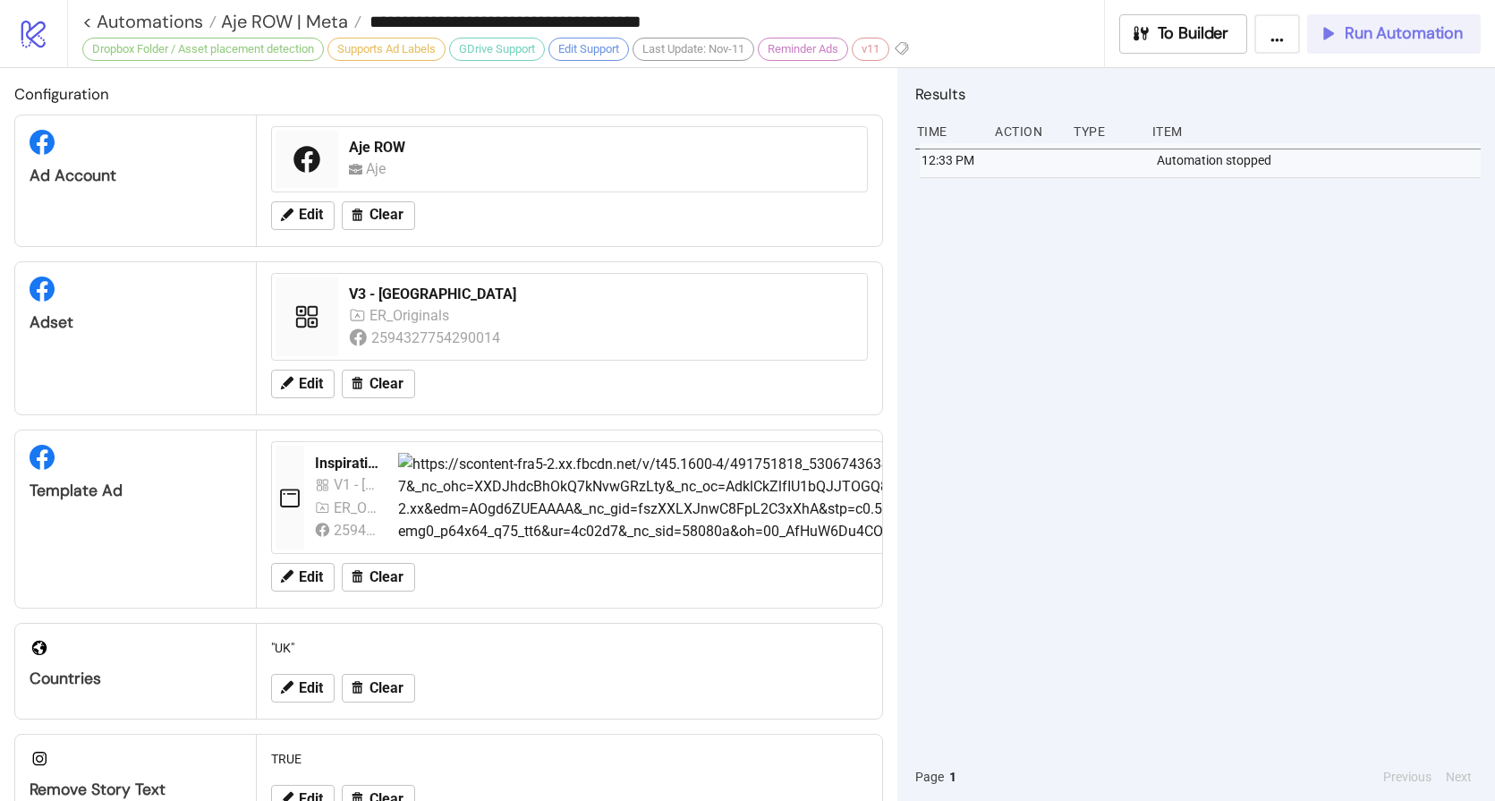
click at [1383, 40] on span "Run Automation" at bounding box center [1404, 33] width 118 height 21
